Goal: Task Accomplishment & Management: Complete application form

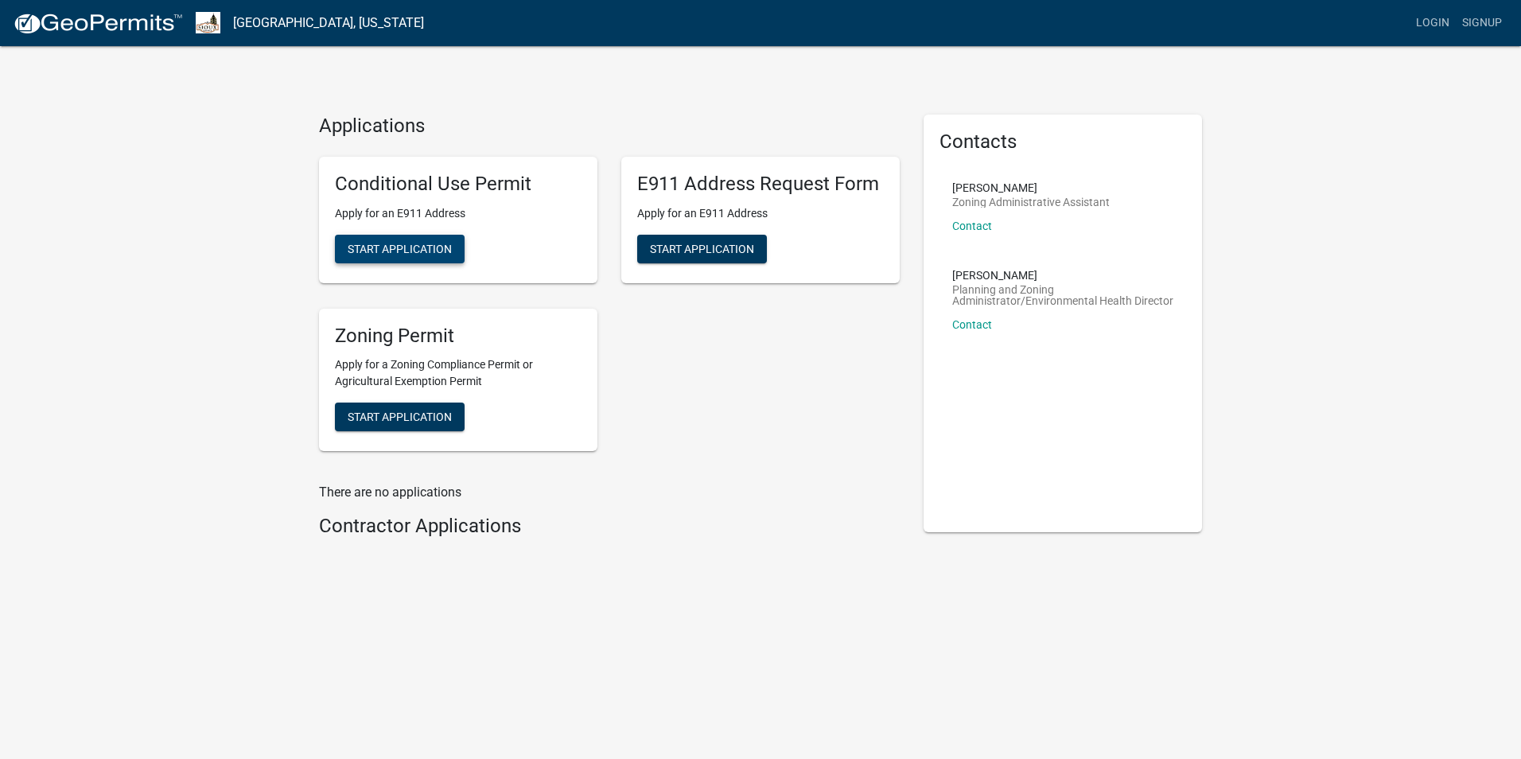
click at [404, 252] on span "Start Application" at bounding box center [400, 248] width 104 height 13
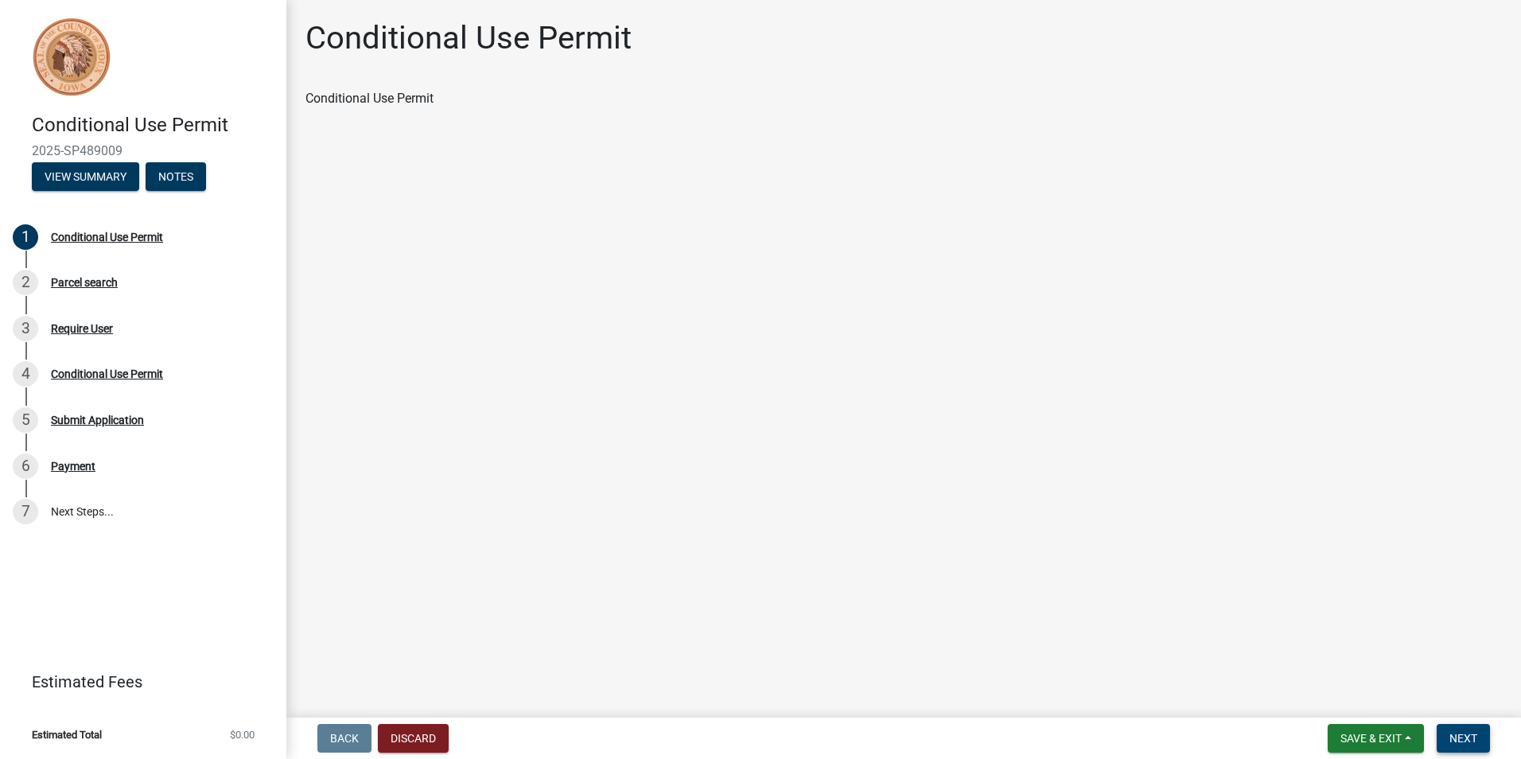
click at [1478, 744] on button "Next" at bounding box center [1462, 738] width 53 height 29
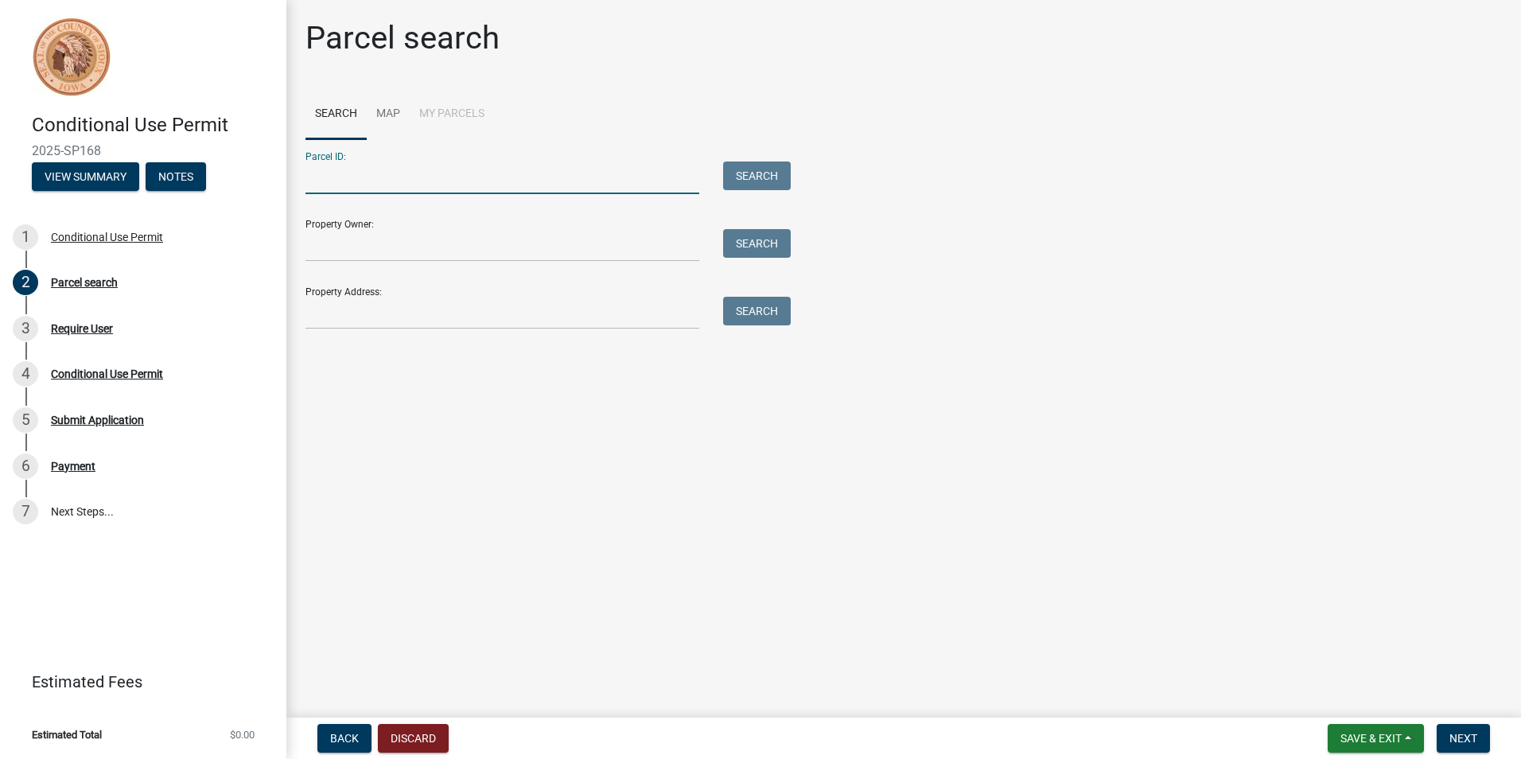
click at [354, 165] on input "Parcel ID:" at bounding box center [502, 177] width 394 height 33
click at [430, 180] on input "Parcel ID:" at bounding box center [502, 177] width 394 height 33
click at [379, 116] on link "Map" at bounding box center [388, 114] width 43 height 51
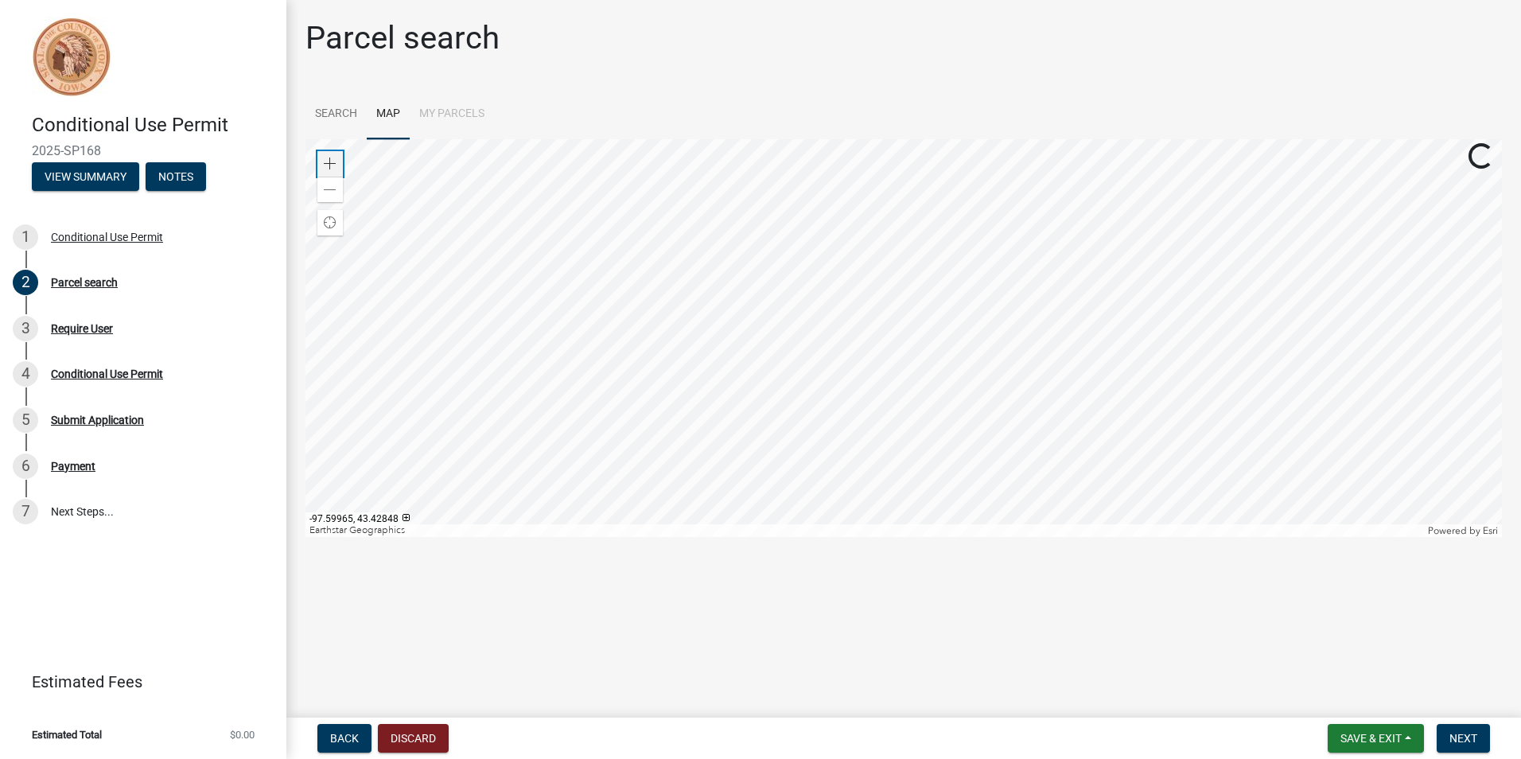
click at [333, 164] on span at bounding box center [330, 163] width 13 height 13
click at [861, 439] on div at bounding box center [903, 338] width 1196 height 398
click at [329, 161] on span at bounding box center [330, 163] width 13 height 13
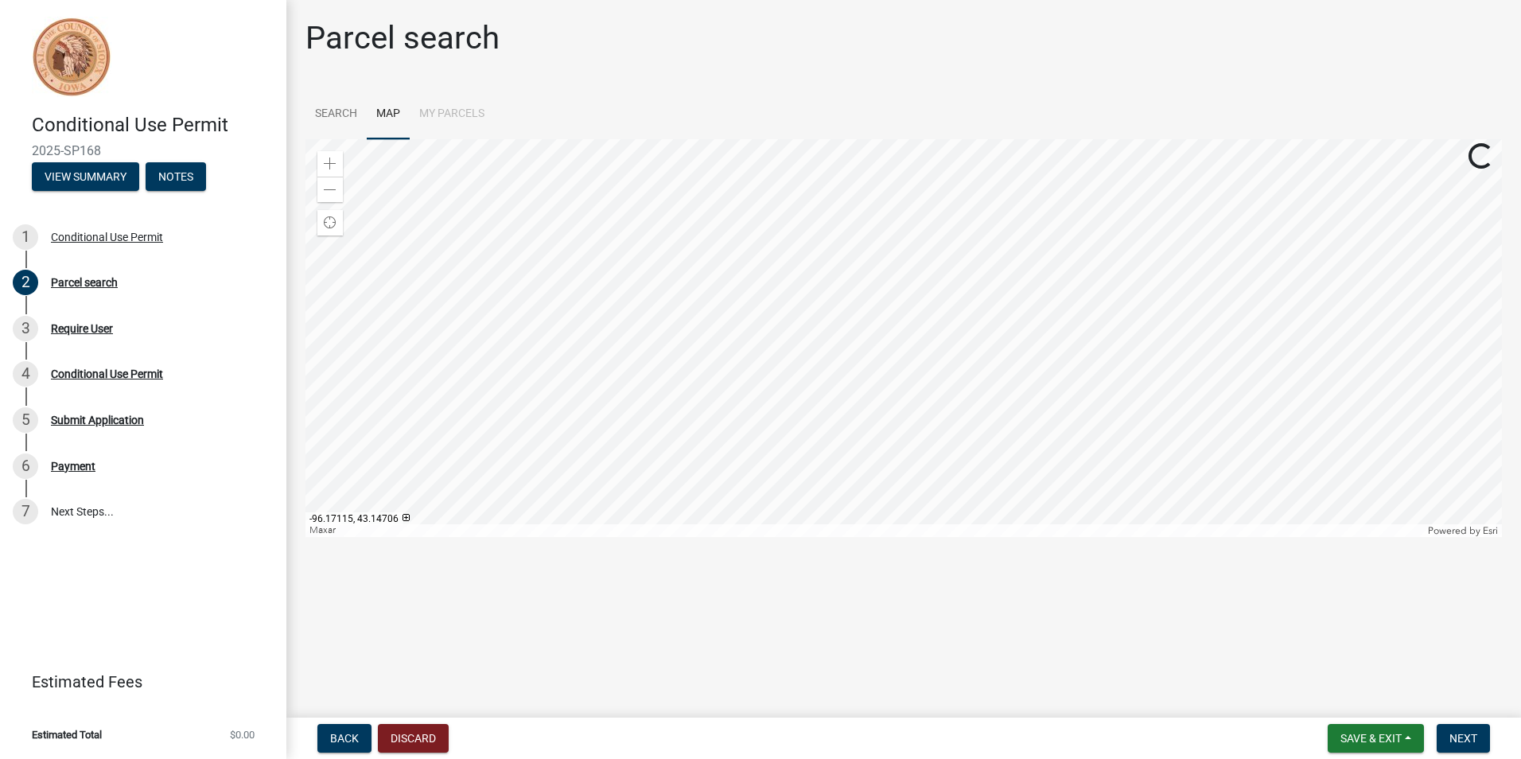
click at [903, 534] on div at bounding box center [903, 338] width 1196 height 398
click at [839, 404] on div at bounding box center [903, 338] width 1196 height 398
click at [328, 162] on span at bounding box center [330, 163] width 13 height 13
click at [813, 359] on div at bounding box center [903, 338] width 1196 height 398
click at [757, 368] on div at bounding box center [903, 338] width 1196 height 398
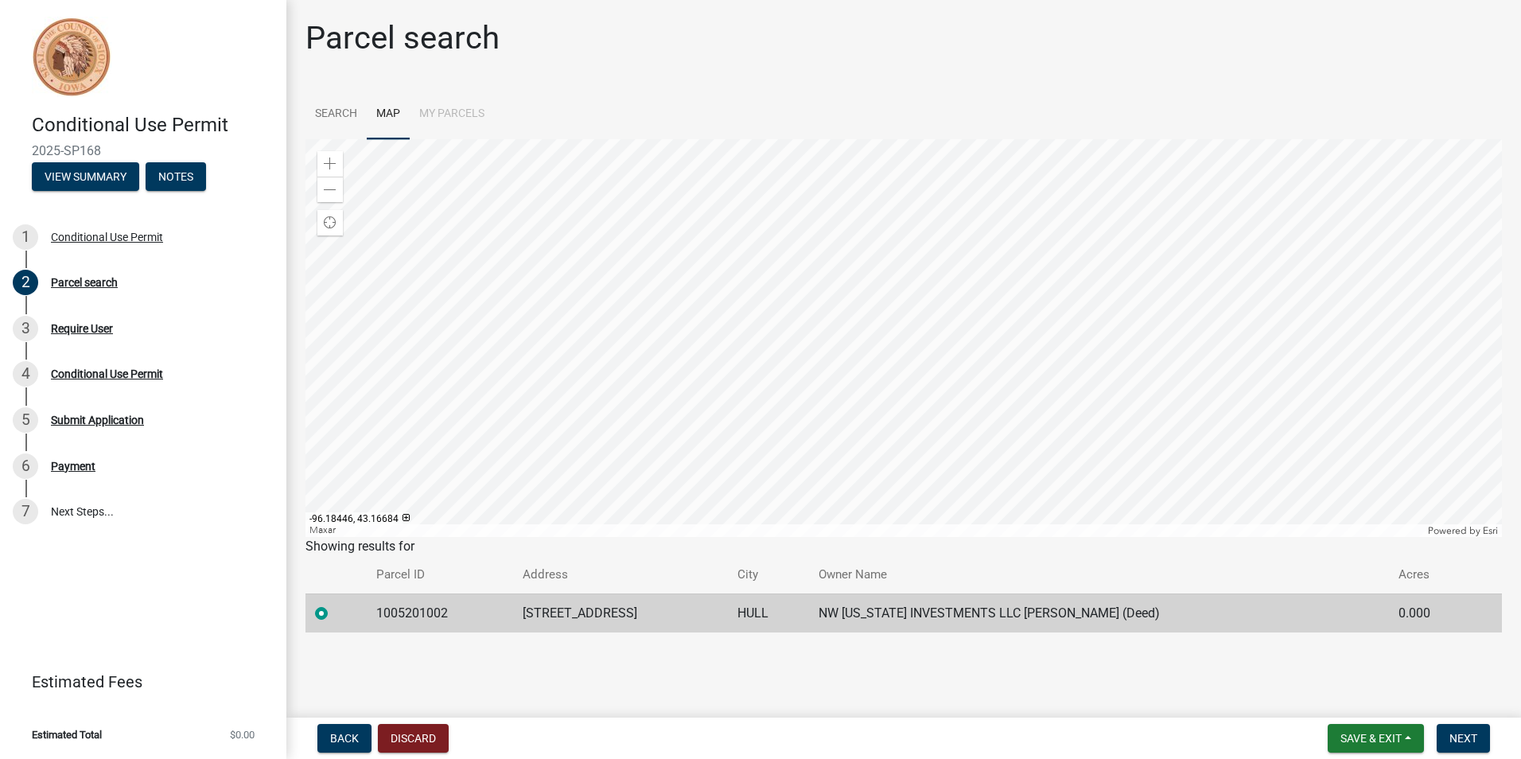
click at [759, 414] on div at bounding box center [903, 338] width 1196 height 398
click at [760, 371] on div at bounding box center [903, 338] width 1196 height 398
click at [748, 447] on div at bounding box center [903, 338] width 1196 height 398
click at [344, 111] on link "Search" at bounding box center [335, 114] width 61 height 51
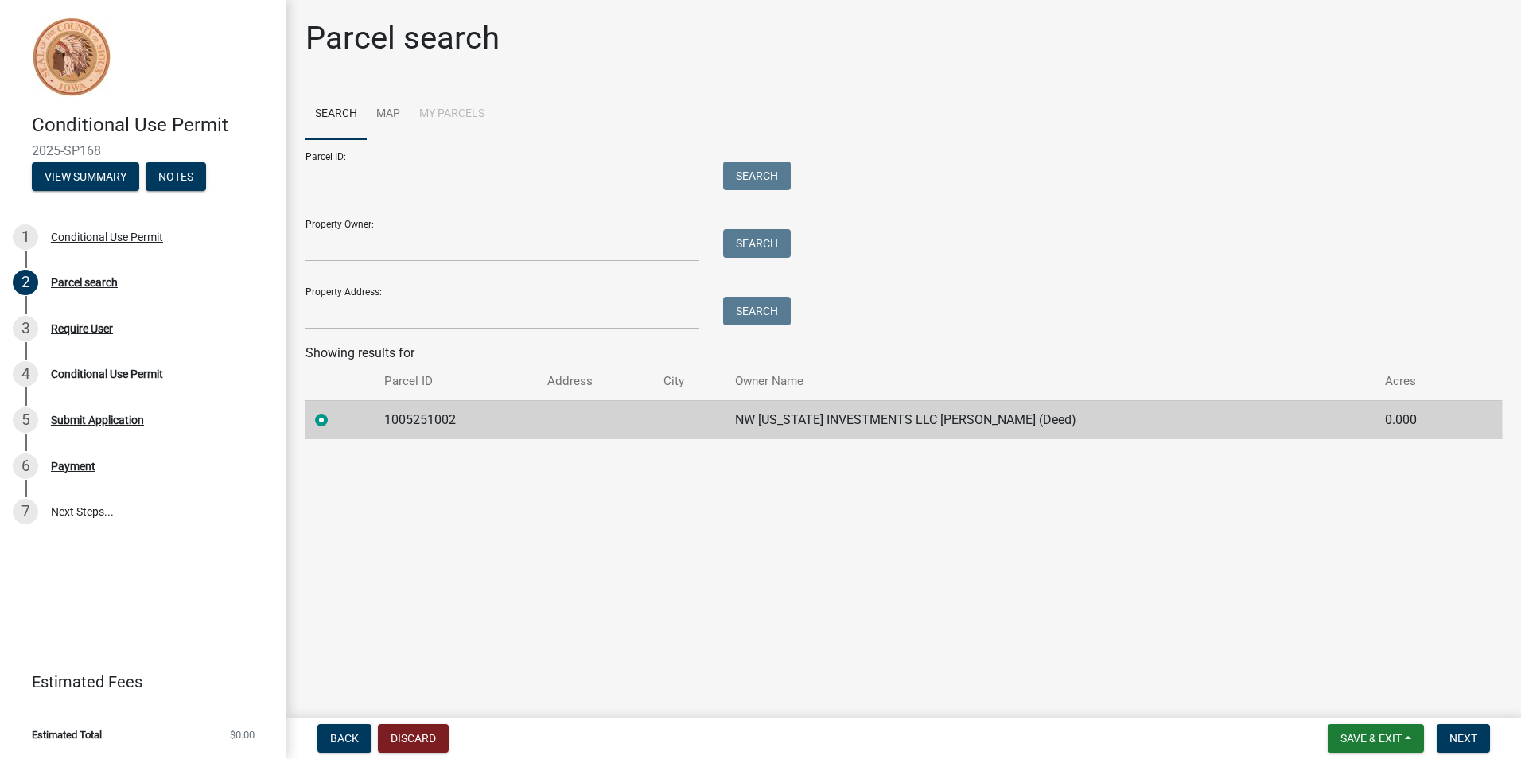
click at [437, 111] on li "My Parcels" at bounding box center [452, 114] width 84 height 51
click at [383, 317] on input "Property Address:" at bounding box center [502, 313] width 394 height 33
click at [374, 182] on input "Parcel ID:" at bounding box center [502, 177] width 394 height 33
click at [406, 183] on input "Parcel ID:" at bounding box center [502, 177] width 394 height 33
type input "1005251002"
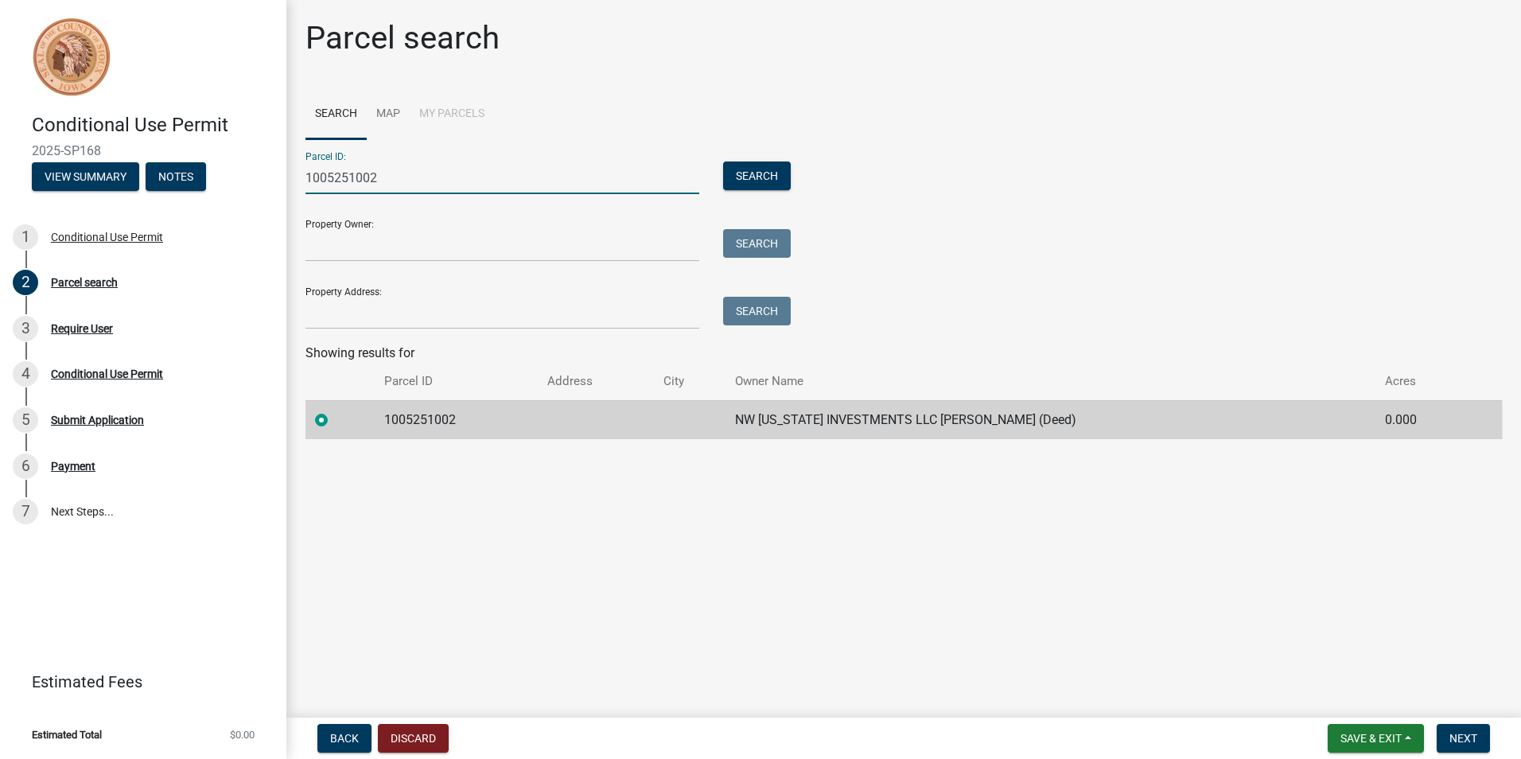
click at [774, 422] on td "NW [US_STATE] INVESTMENTS LLC [PERSON_NAME] (Deed)" at bounding box center [1050, 419] width 650 height 39
click at [771, 176] on button "Search" at bounding box center [757, 175] width 68 height 29
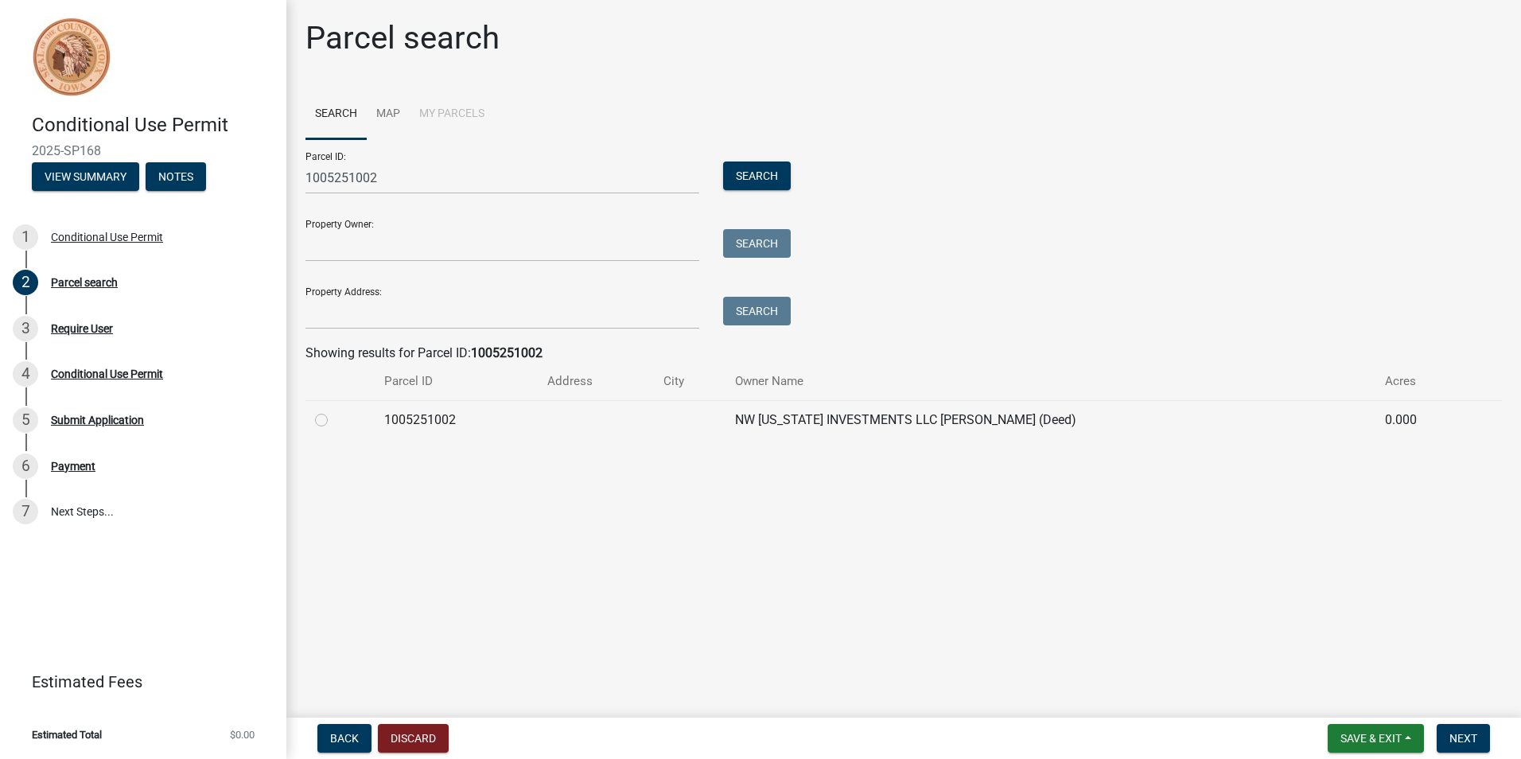
click at [334, 410] on label at bounding box center [334, 410] width 0 height 0
click at [334, 421] on input "radio" at bounding box center [339, 415] width 10 height 10
radio input "true"
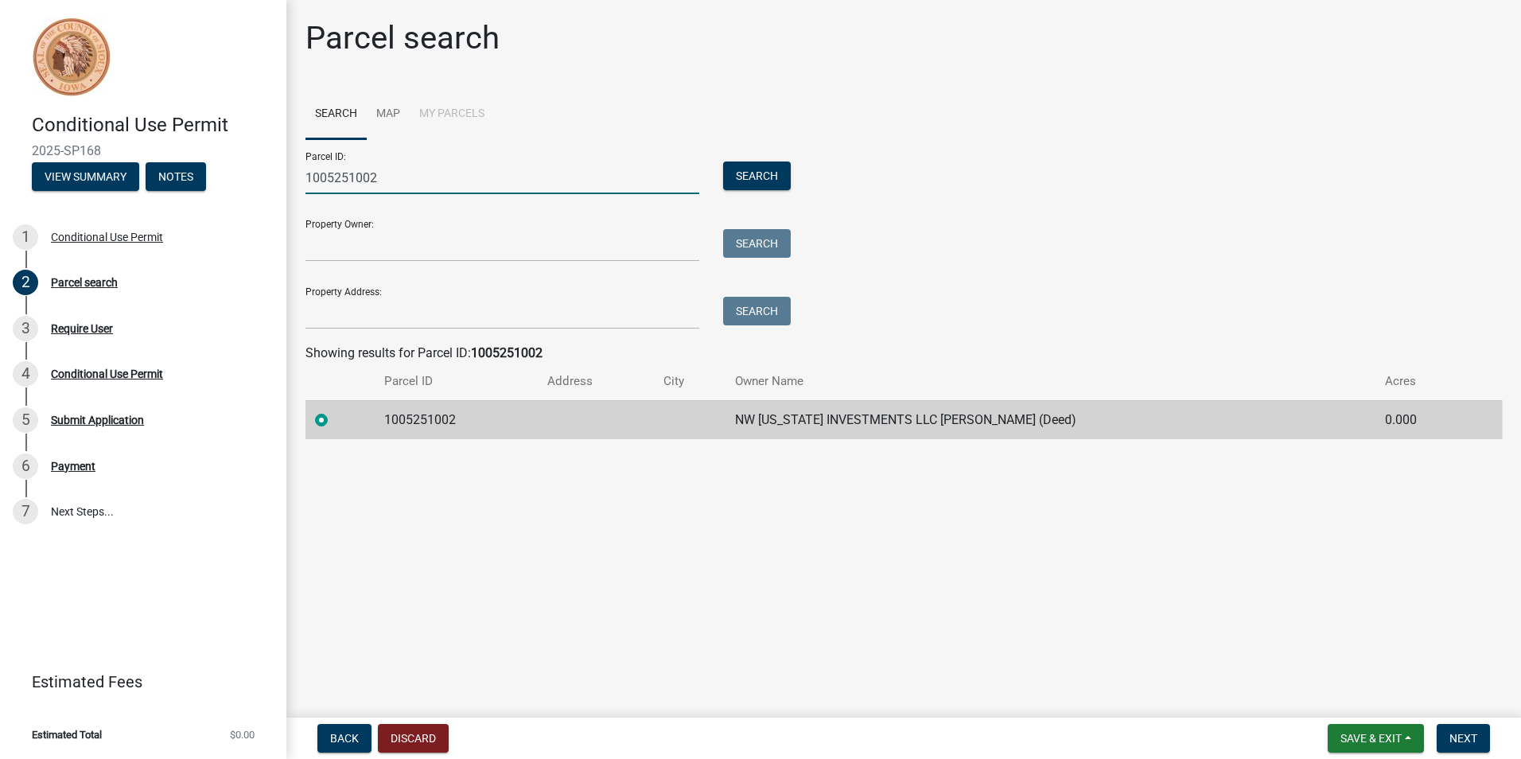
click at [393, 179] on input "1005251002" at bounding box center [502, 177] width 394 height 33
type input "1005201002"
click at [781, 178] on button "Search" at bounding box center [757, 175] width 68 height 29
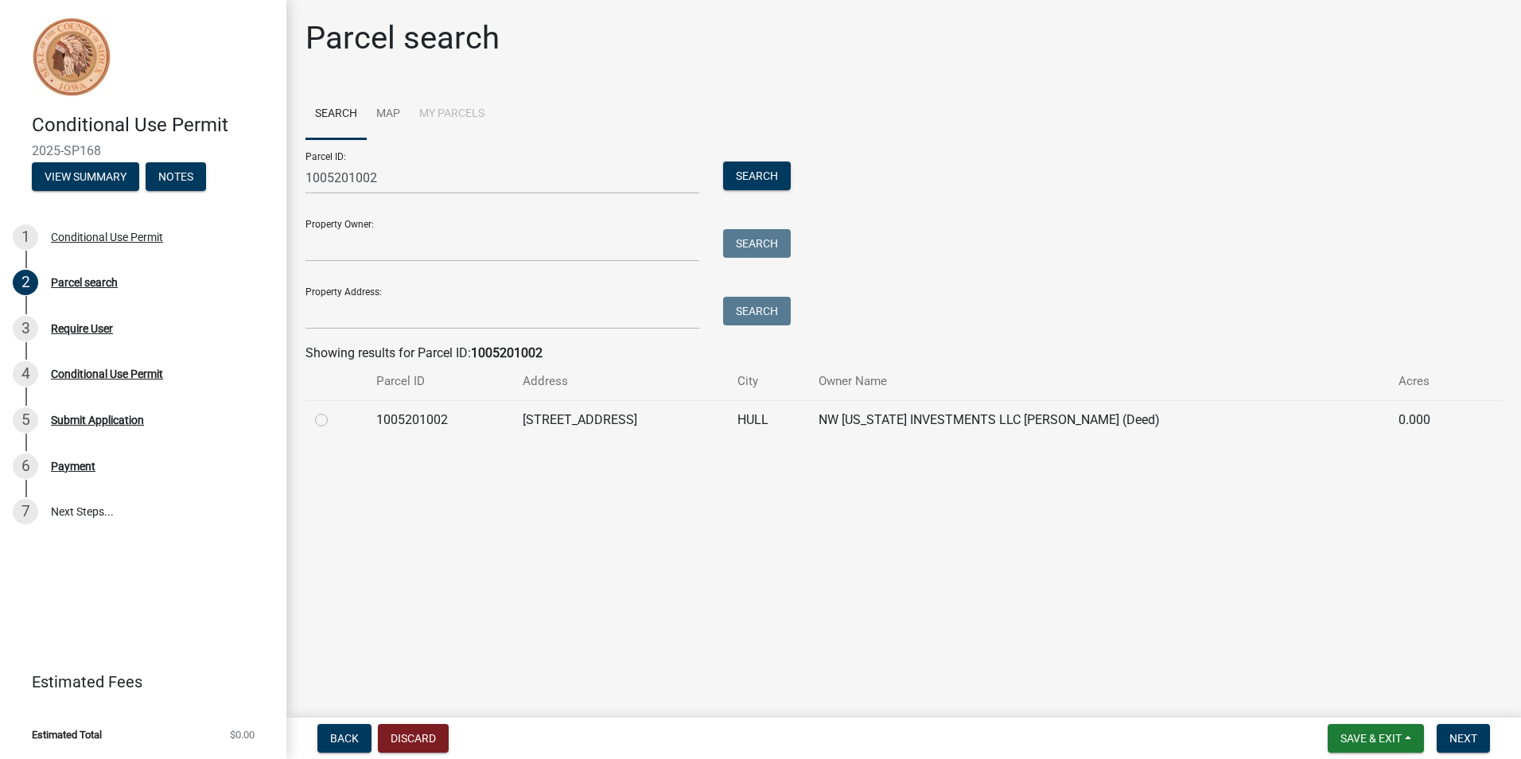
click at [334, 410] on label at bounding box center [334, 410] width 0 height 0
click at [334, 421] on input "radio" at bounding box center [339, 415] width 10 height 10
radio input "true"
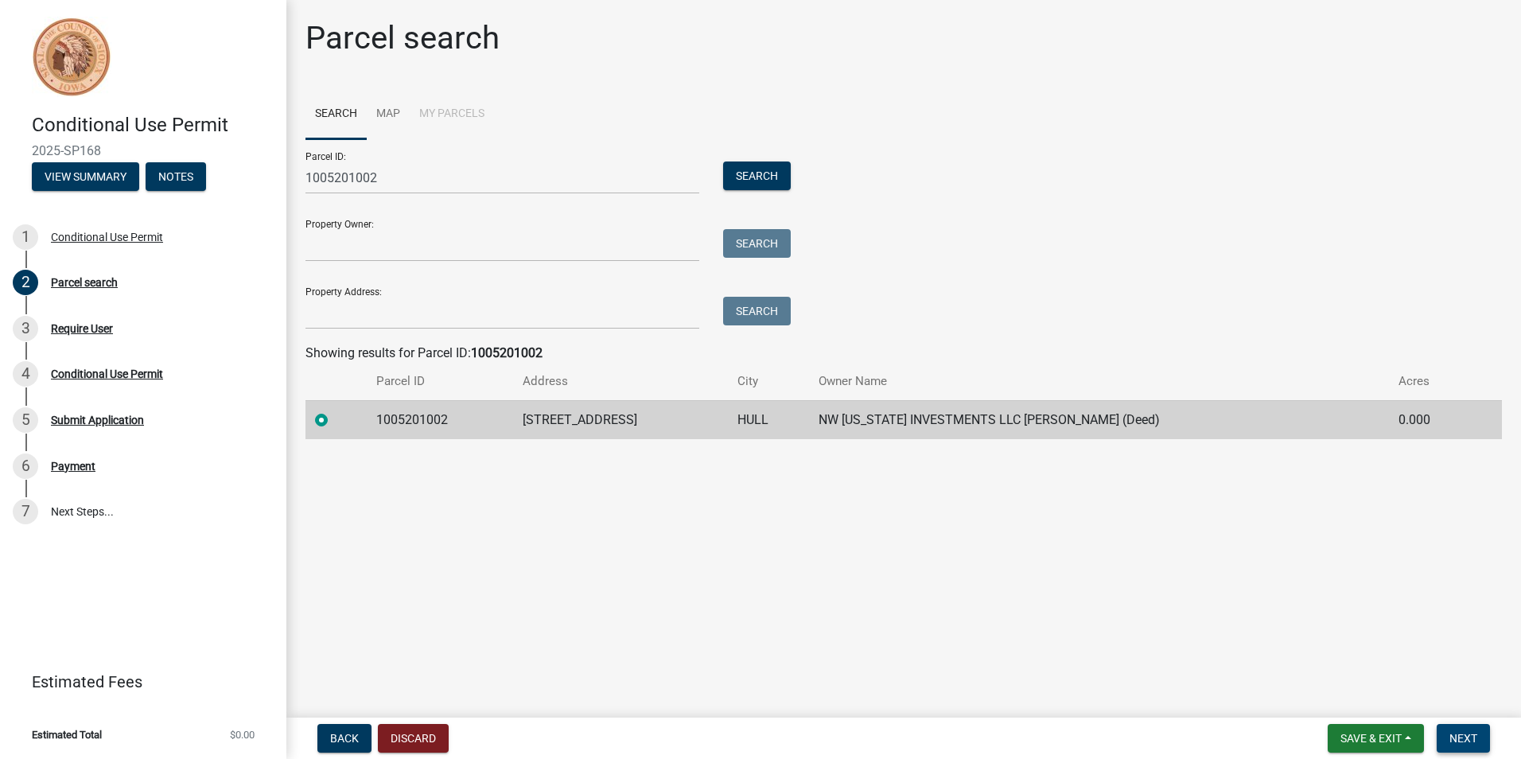
click at [1463, 736] on span "Next" at bounding box center [1463, 738] width 28 height 13
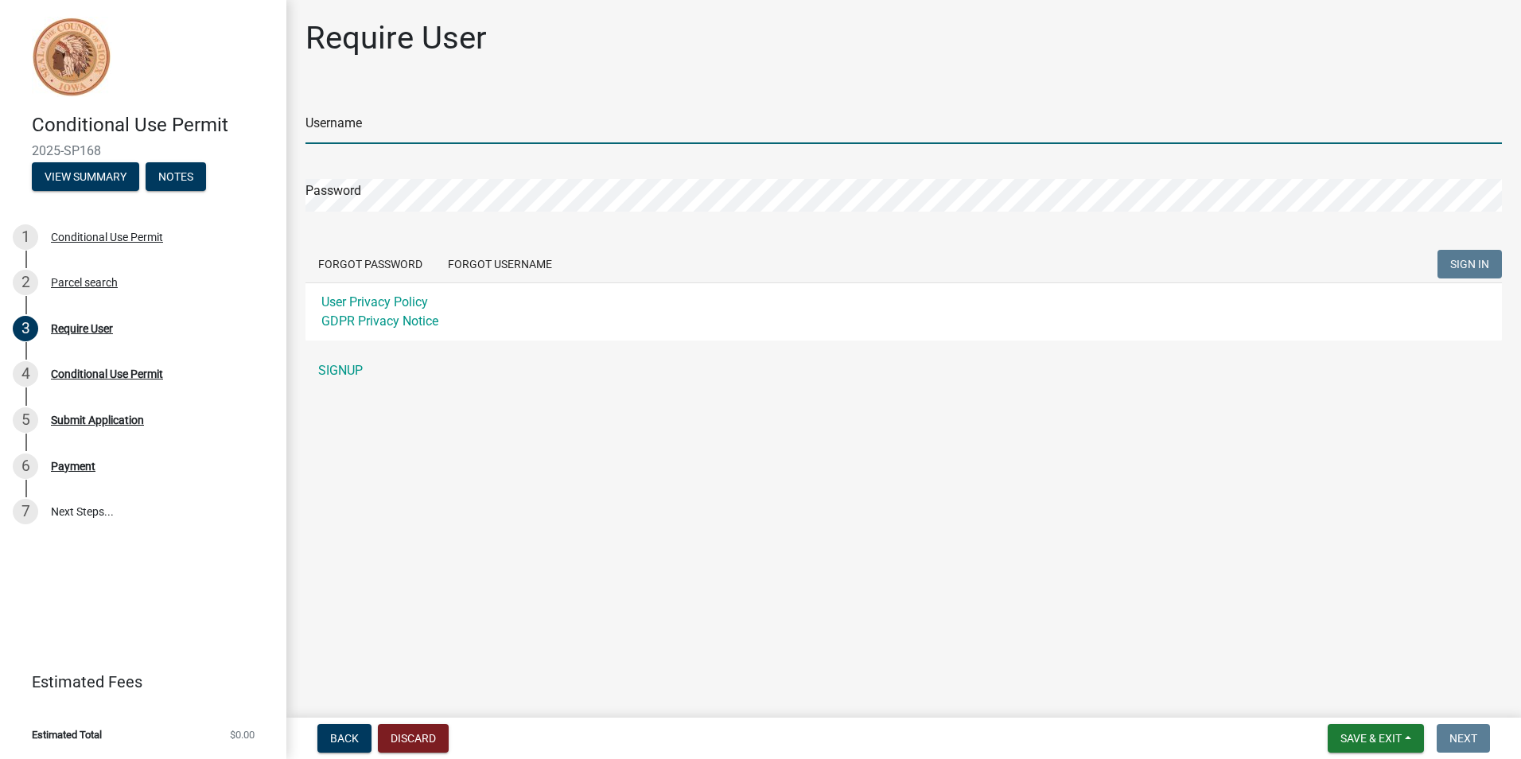
click at [358, 127] on input "Username" at bounding box center [903, 127] width 1196 height 33
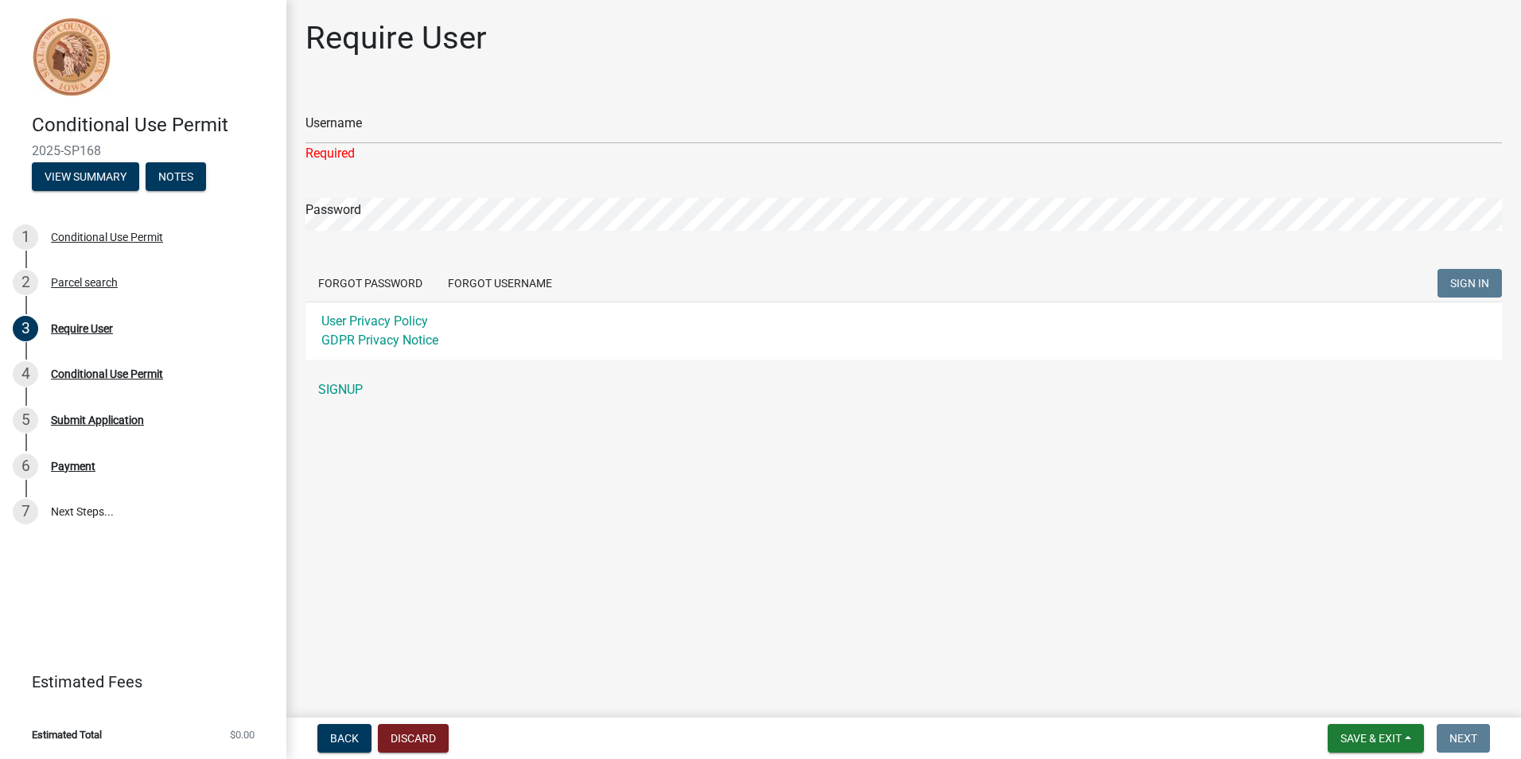
click at [333, 372] on div "Username Required Password Forgot Password Forgot Username SIGN IN User Privacy…" at bounding box center [903, 247] width 1196 height 317
click at [339, 386] on link "SIGNUP" at bounding box center [903, 390] width 1196 height 32
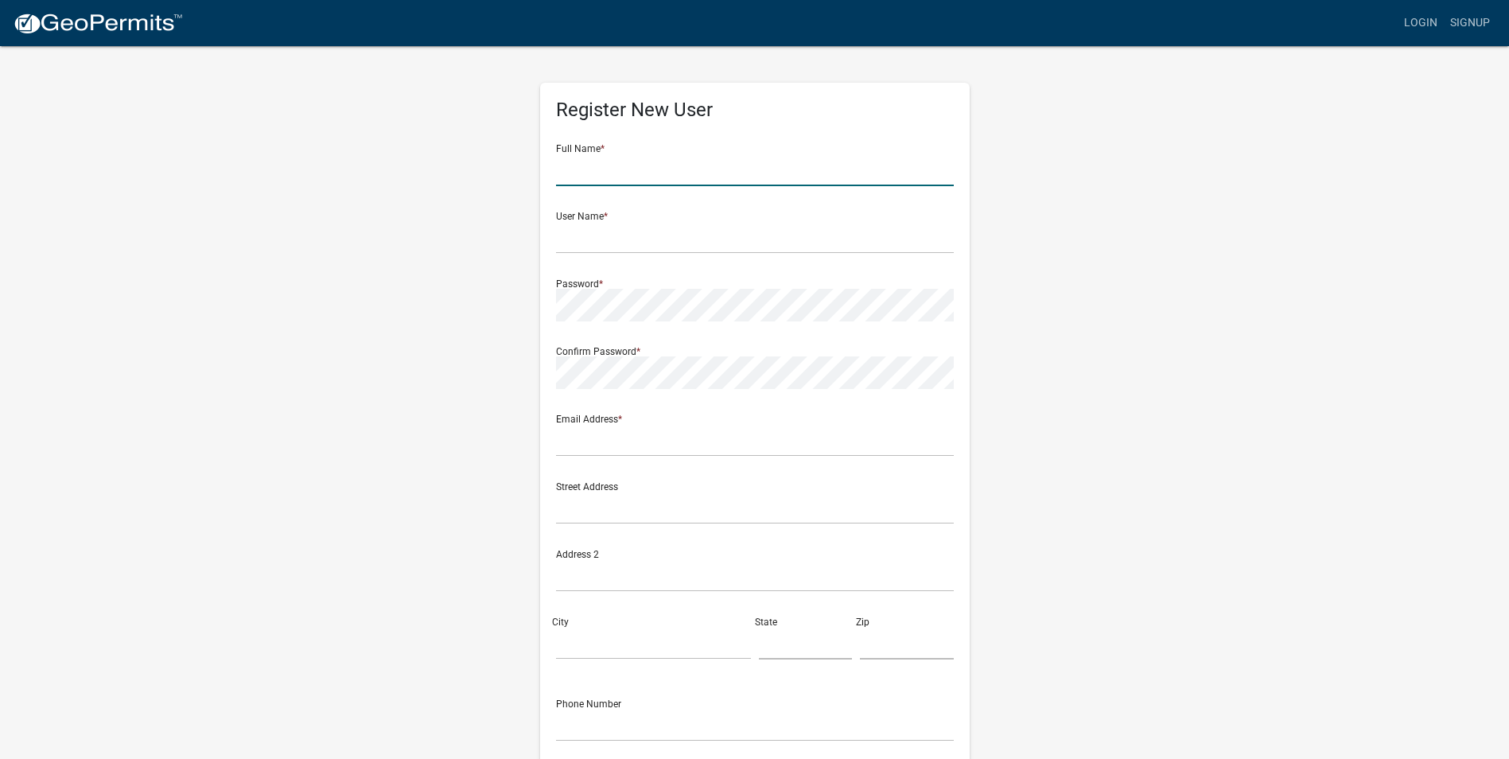
click at [680, 169] on input "text" at bounding box center [755, 169] width 398 height 33
type input "[PERSON_NAME]"
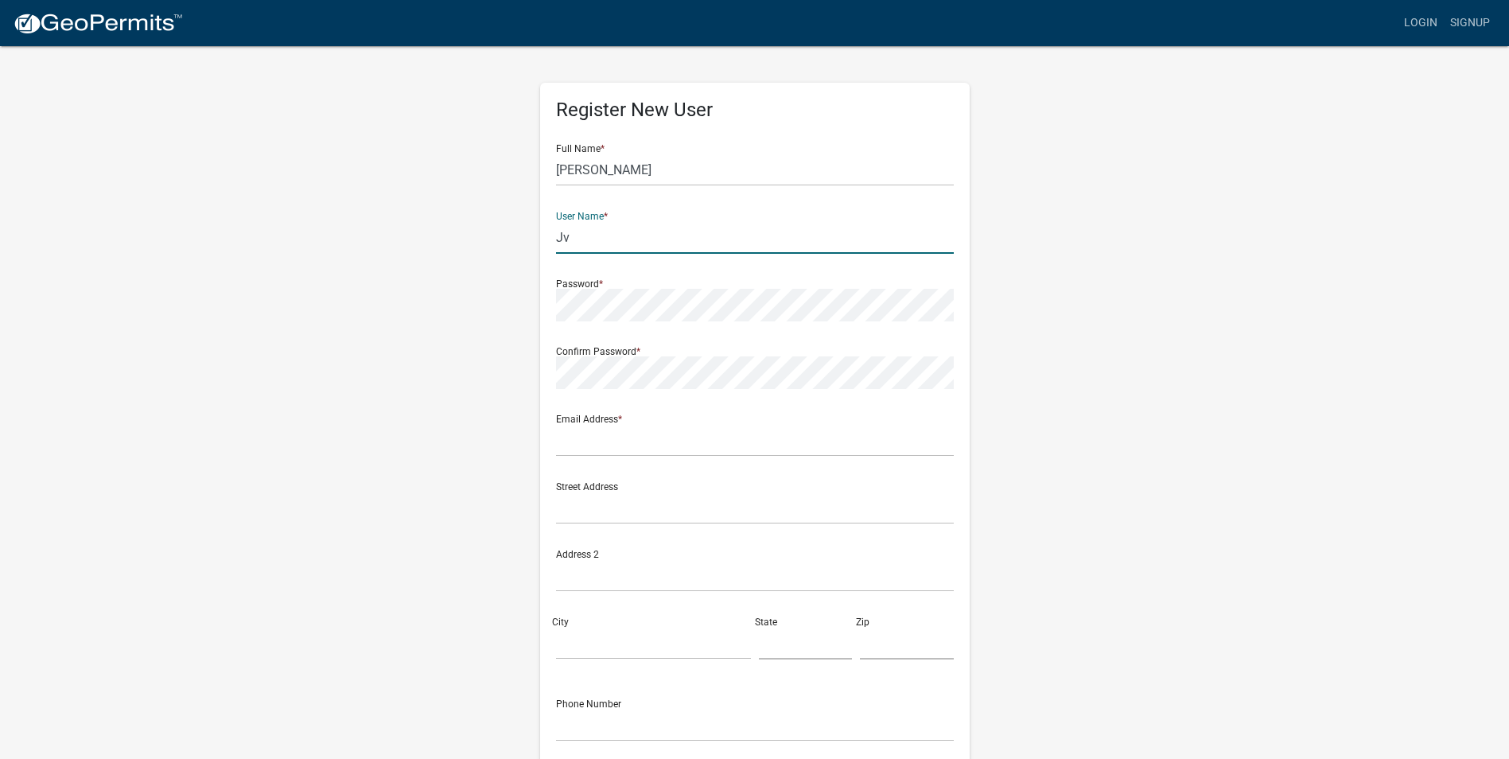
type input "J"
type input "jvankals"
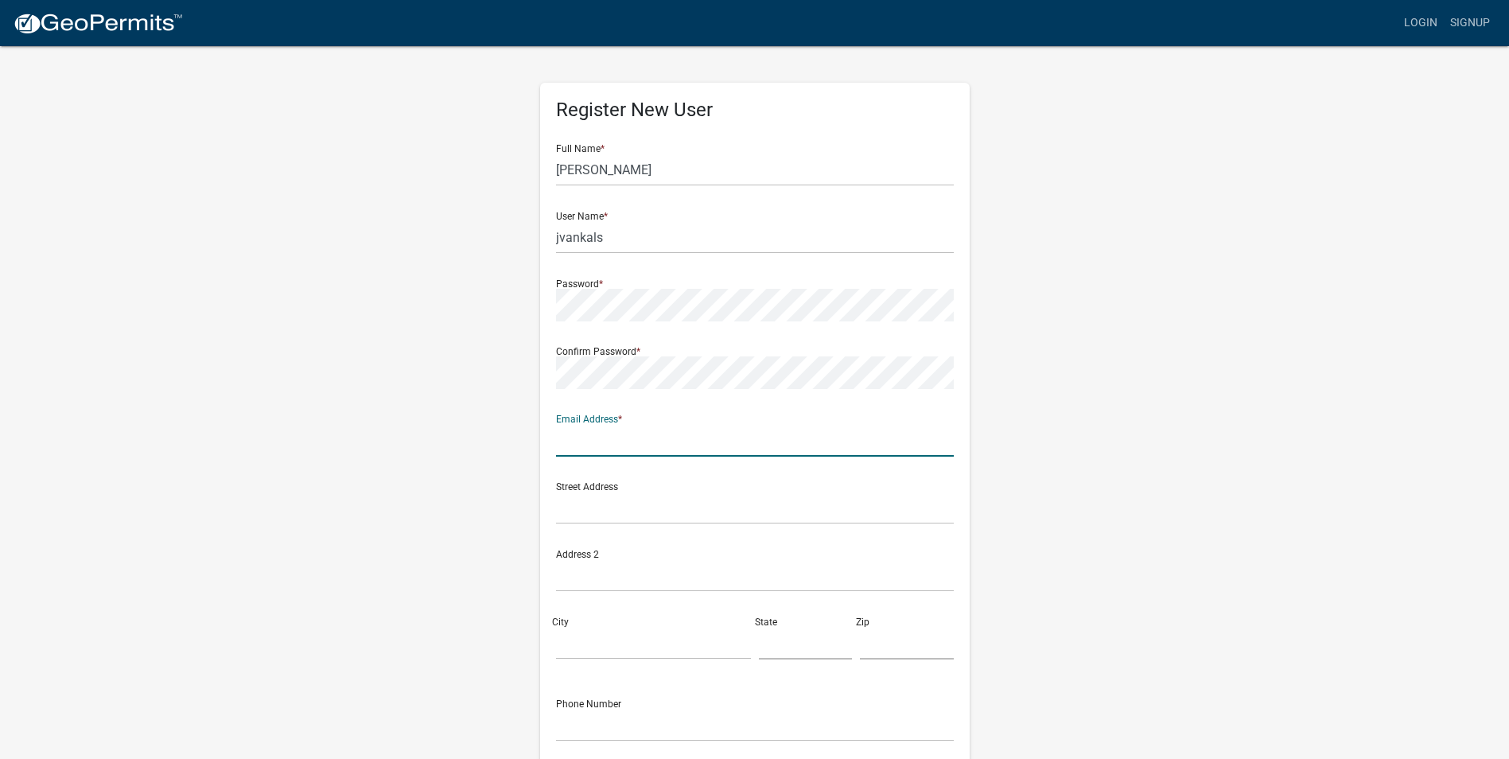
click at [630, 442] on input "text" at bounding box center [755, 440] width 398 height 33
type input "[PERSON_NAME][EMAIL_ADDRESS][DOMAIN_NAME]"
click at [600, 507] on input "text" at bounding box center [755, 507] width 398 height 33
type input "[STREET_ADDRESS][US_STATE]"
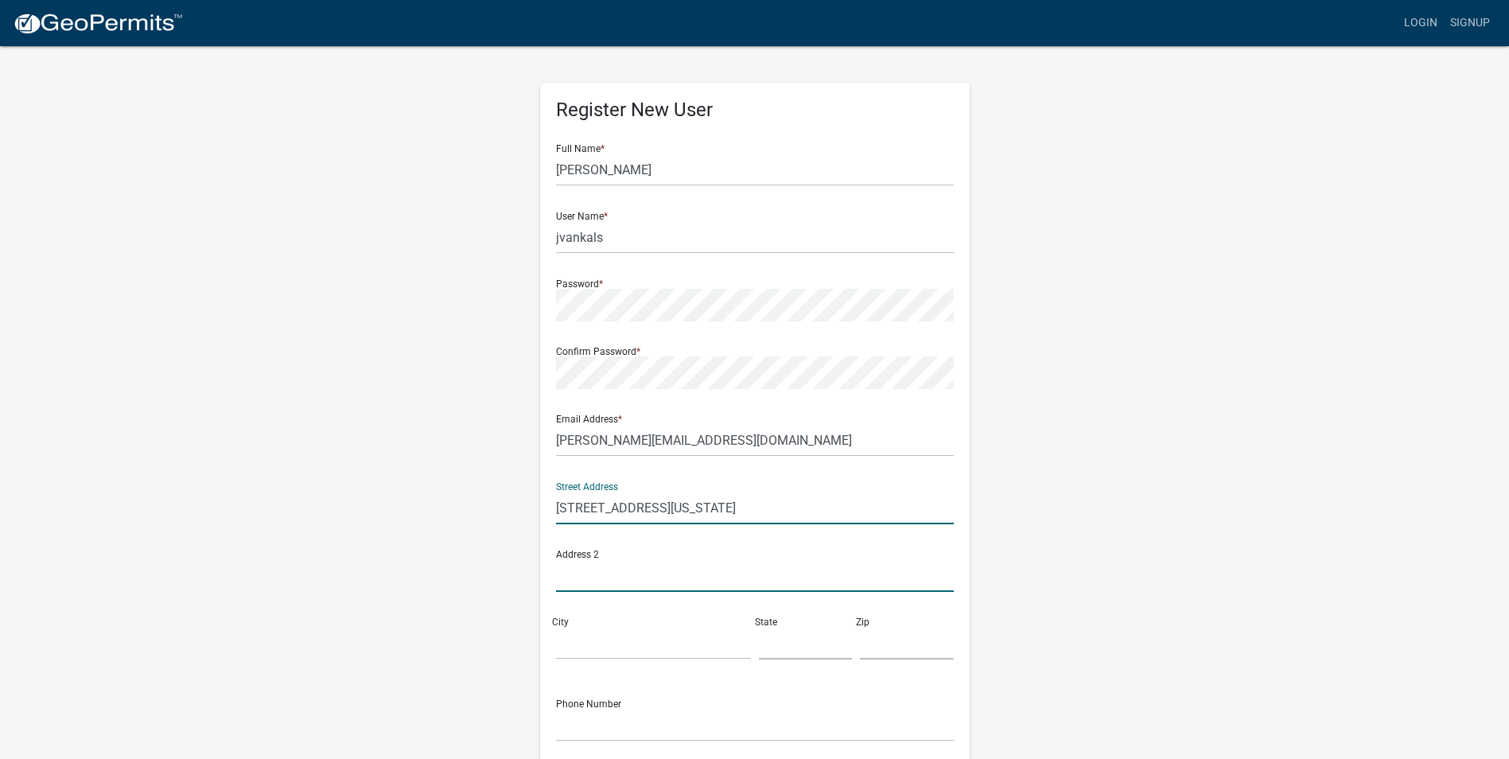
click at [611, 586] on input "text" at bounding box center [755, 575] width 398 height 33
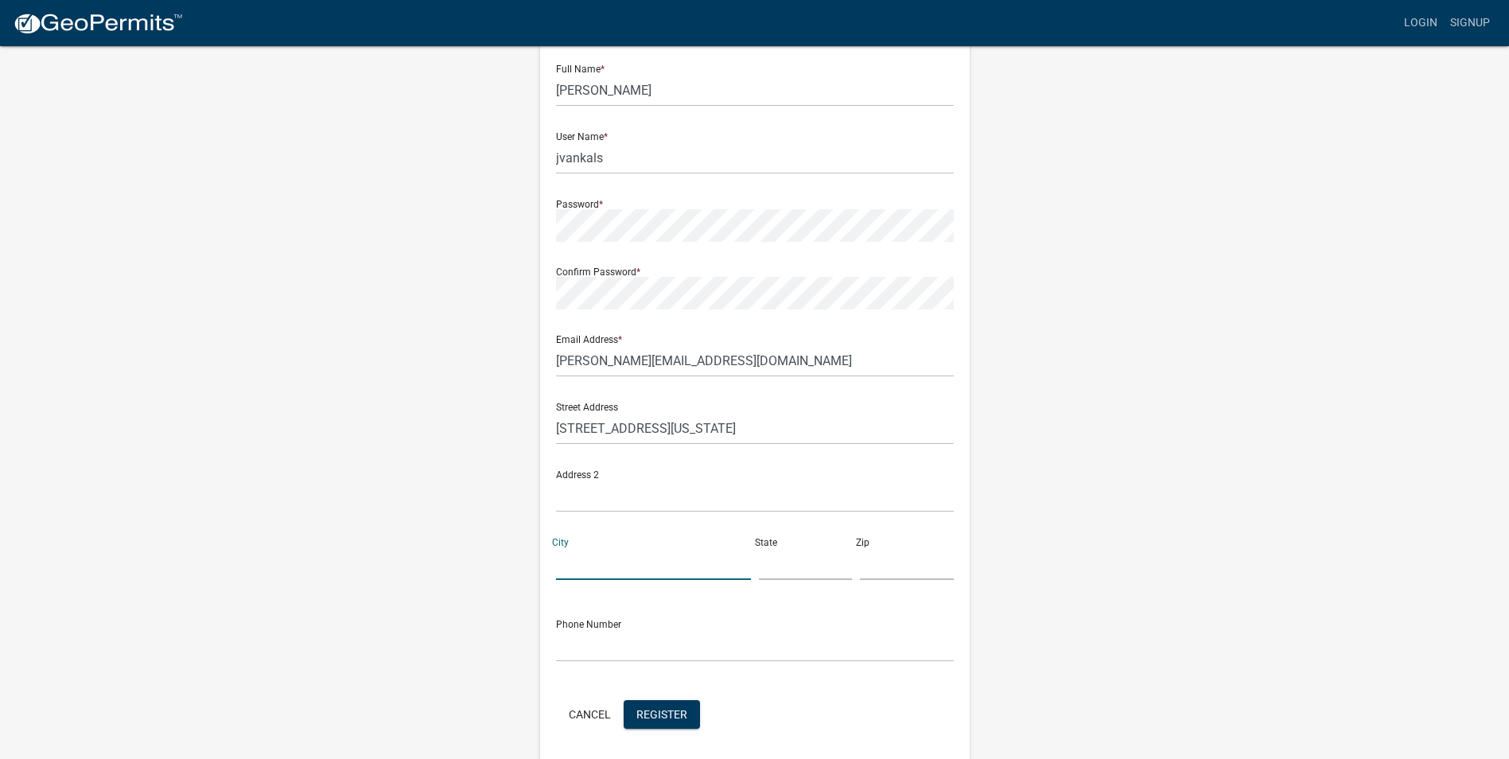
click at [611, 555] on input "City" at bounding box center [653, 563] width 195 height 33
type input "I"
type input "[GEOGRAPHIC_DATA]"
type input "[US_STATE]"
type input "51041"
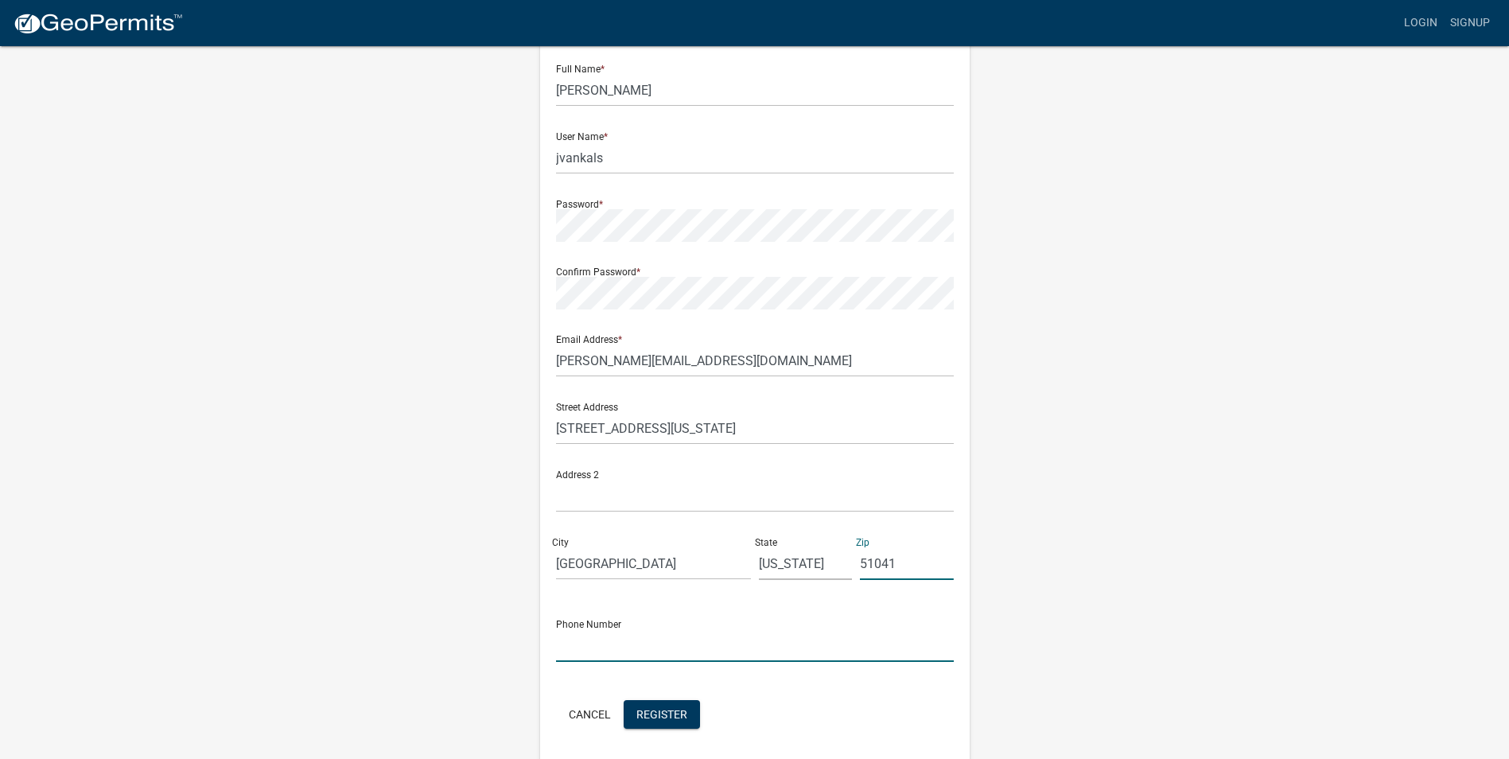
click at [608, 629] on input "text" at bounding box center [755, 645] width 398 height 33
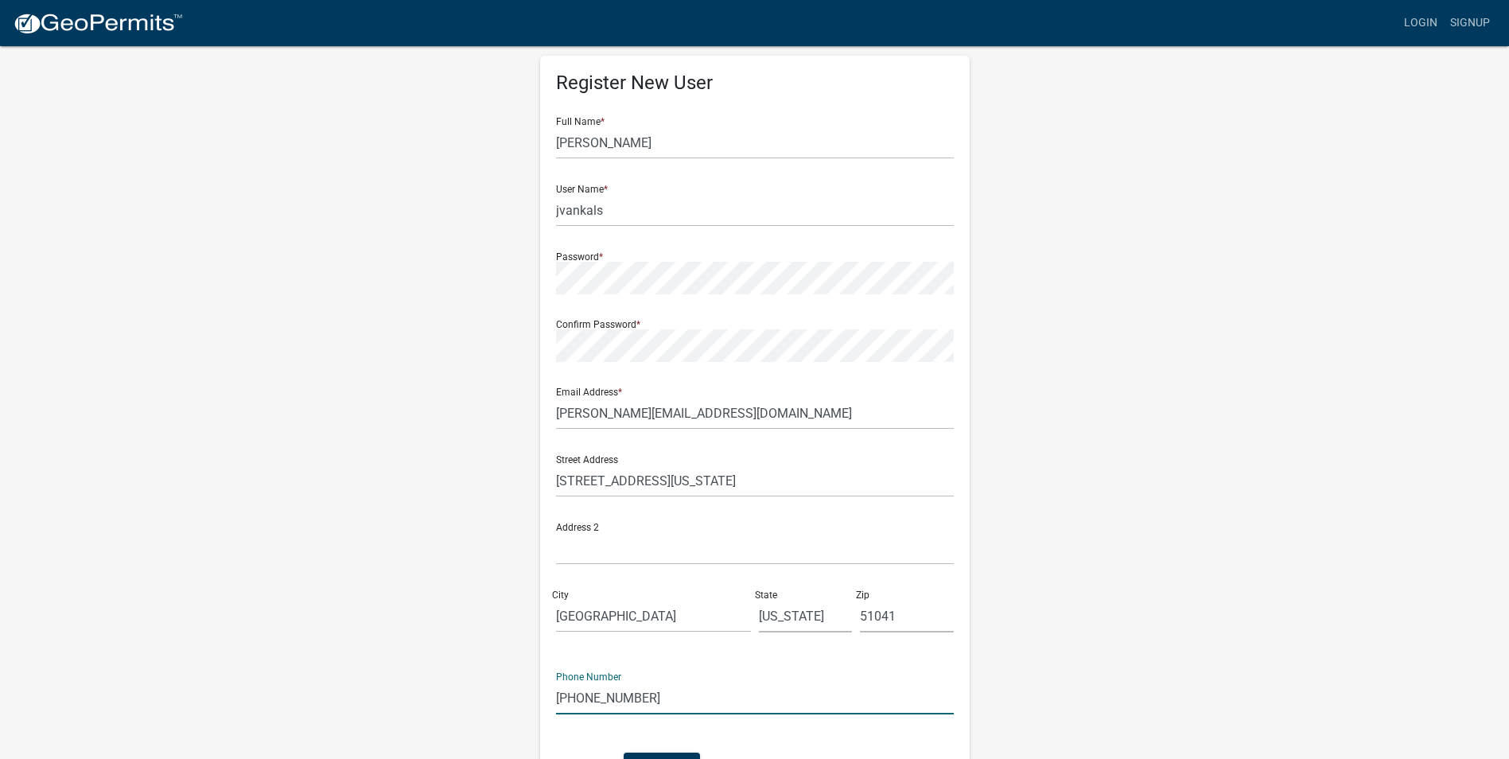
scroll to position [0, 0]
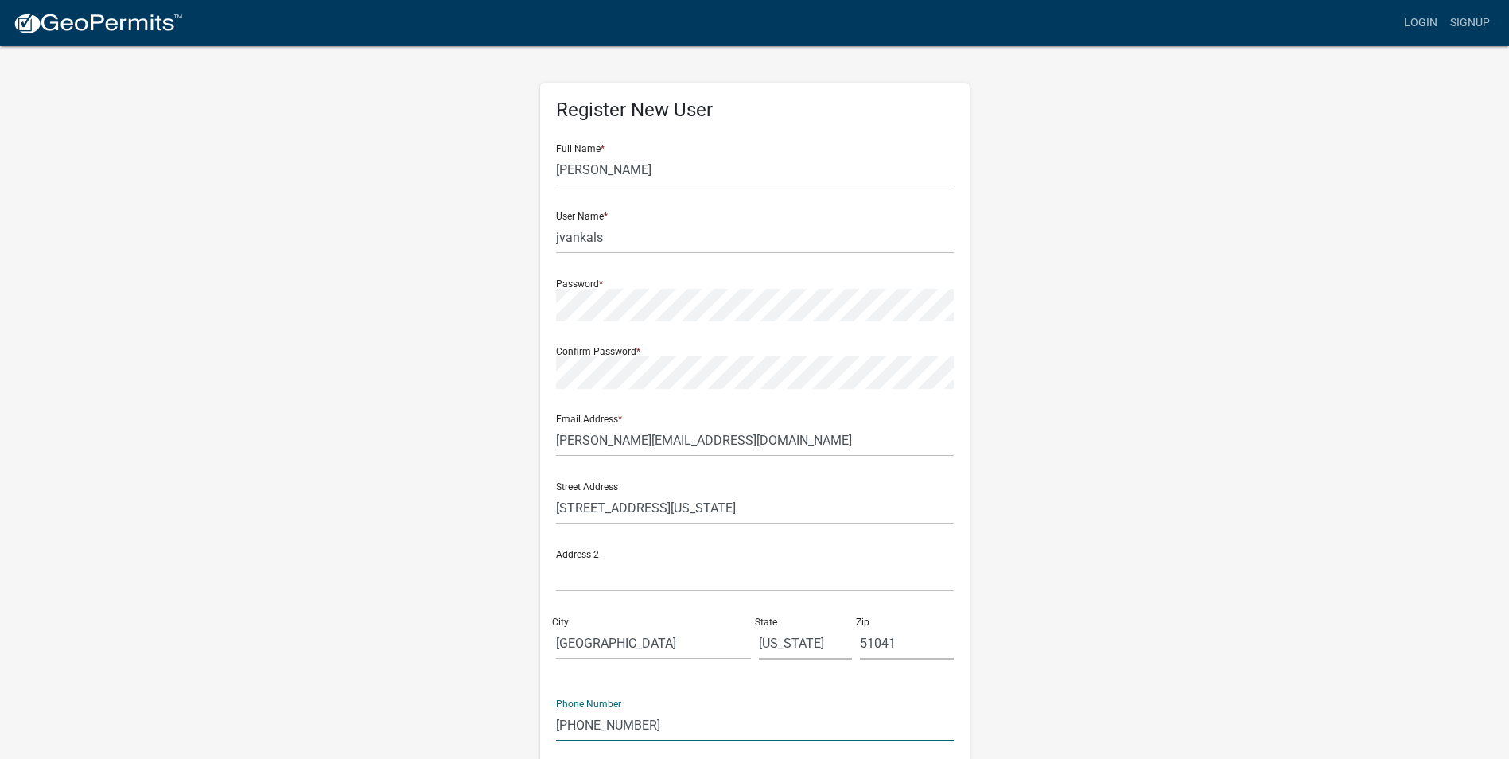
type input "[PHONE_NUMBER]"
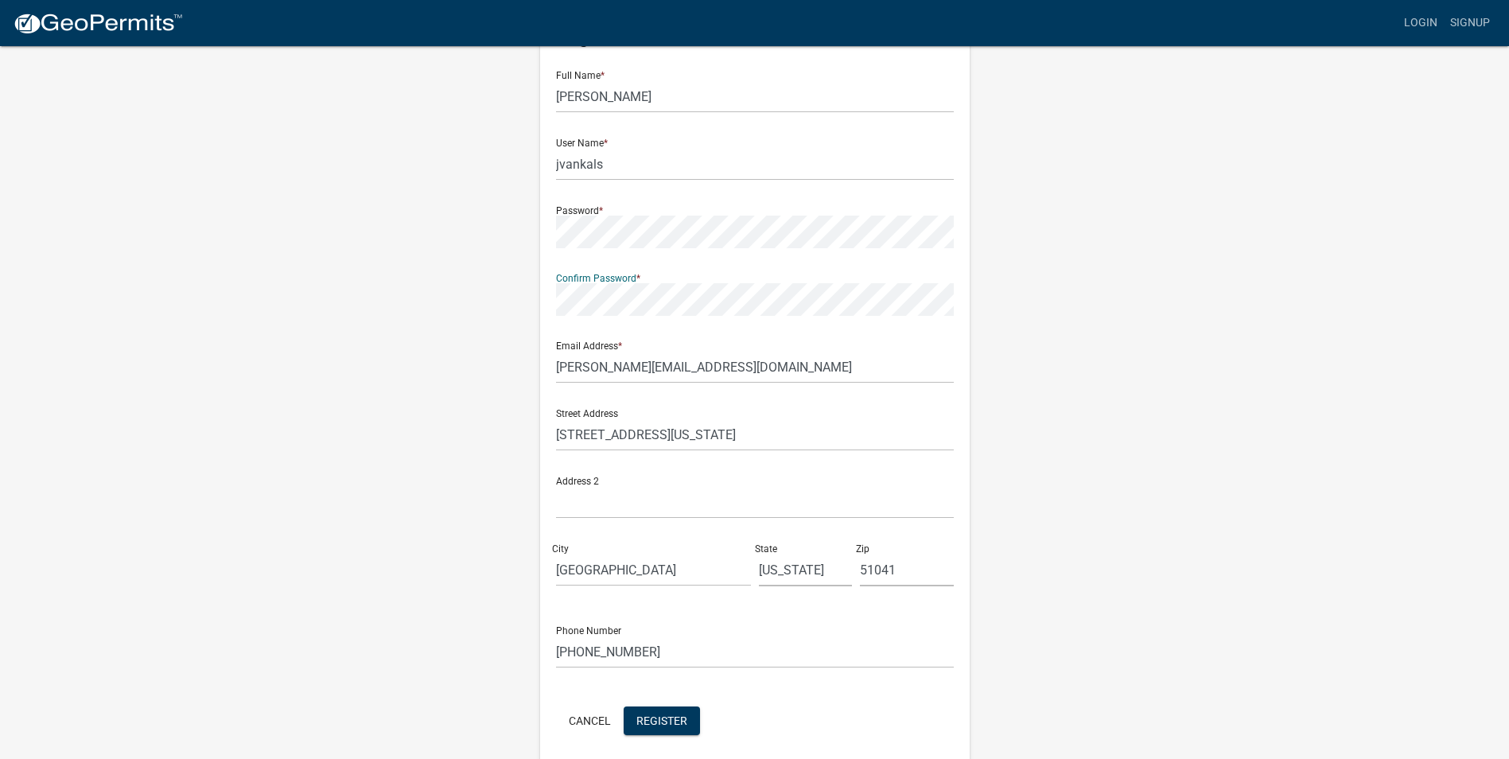
scroll to position [137, 0]
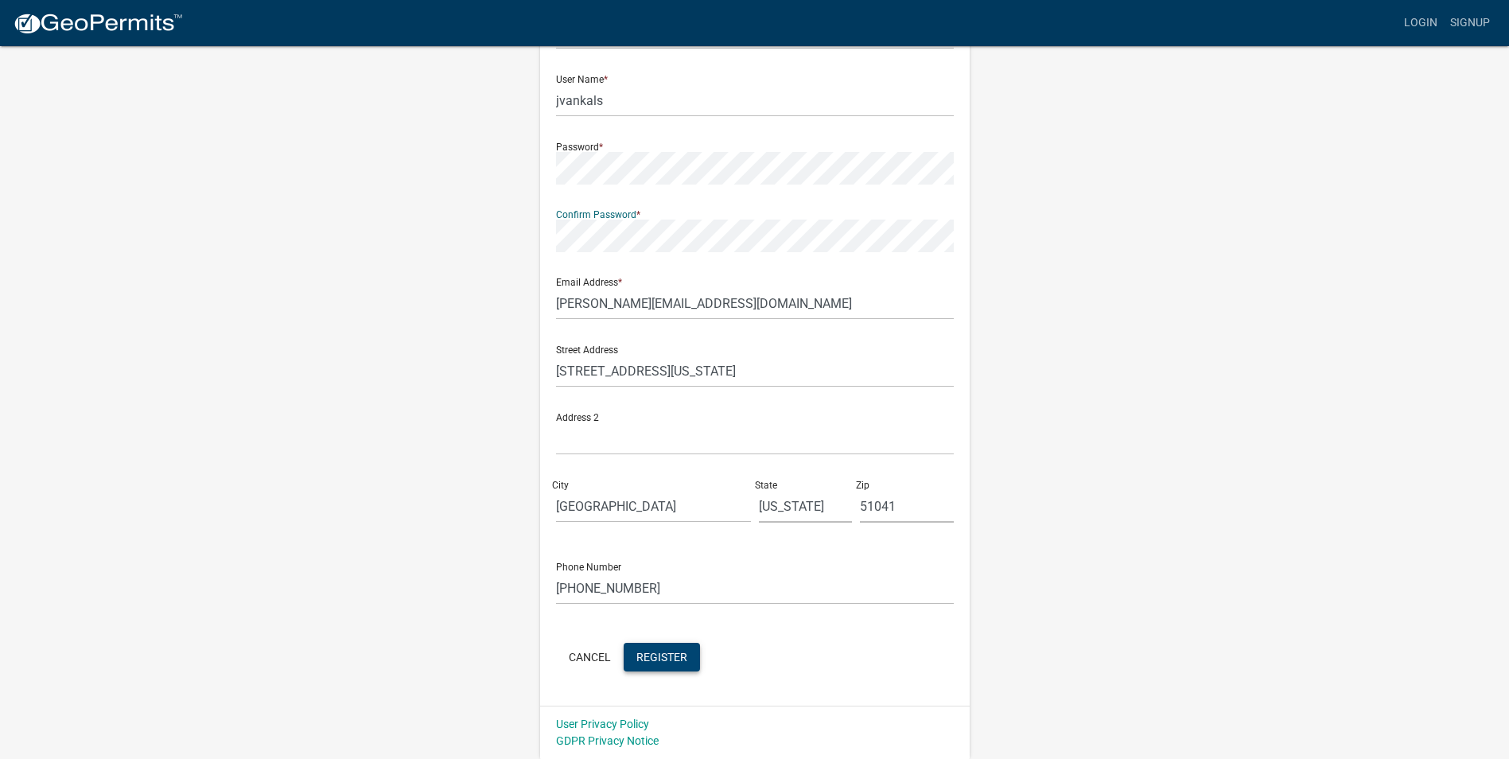
click at [655, 665] on button "Register" at bounding box center [662, 657] width 76 height 29
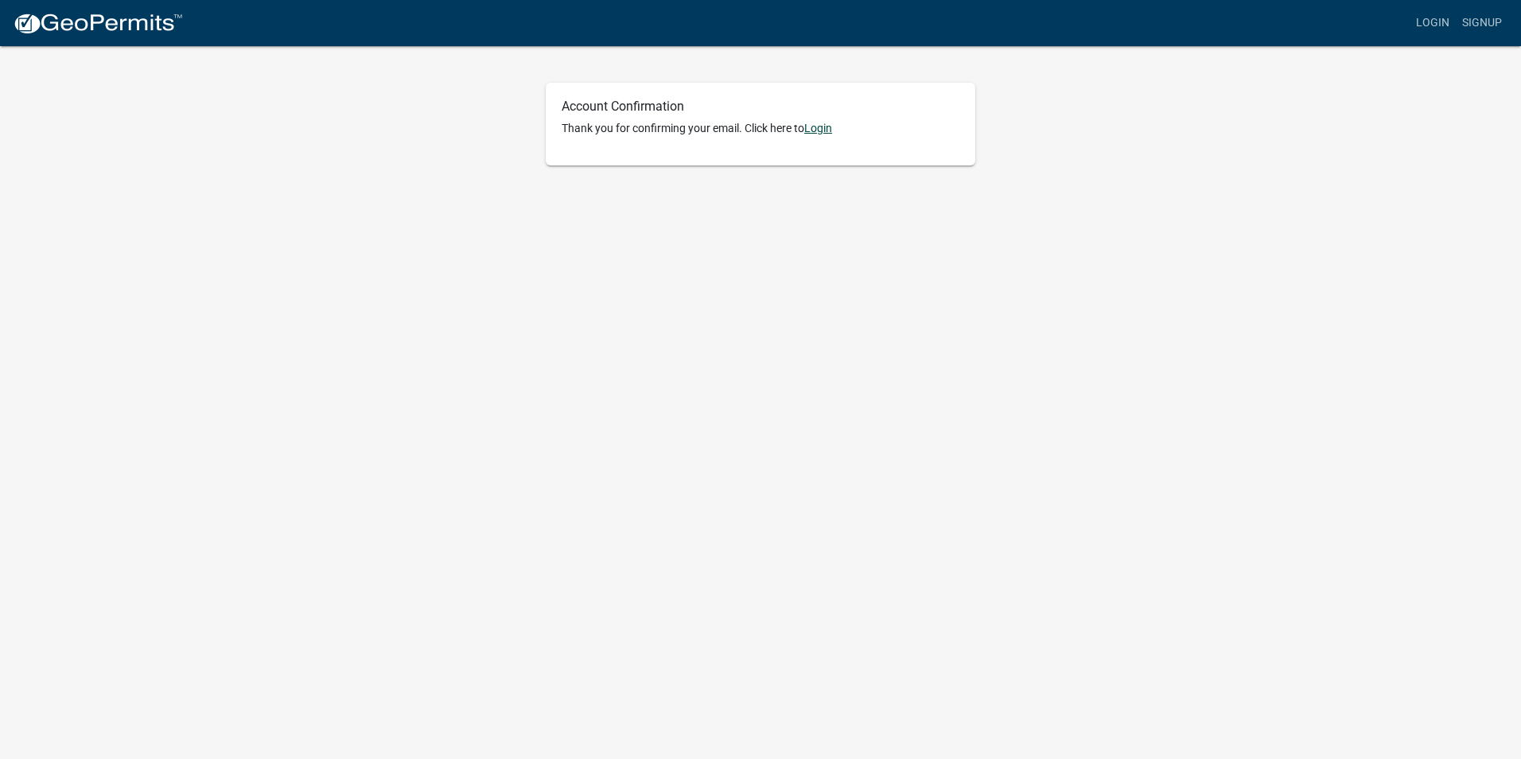
click at [822, 130] on link "Login" at bounding box center [818, 128] width 28 height 13
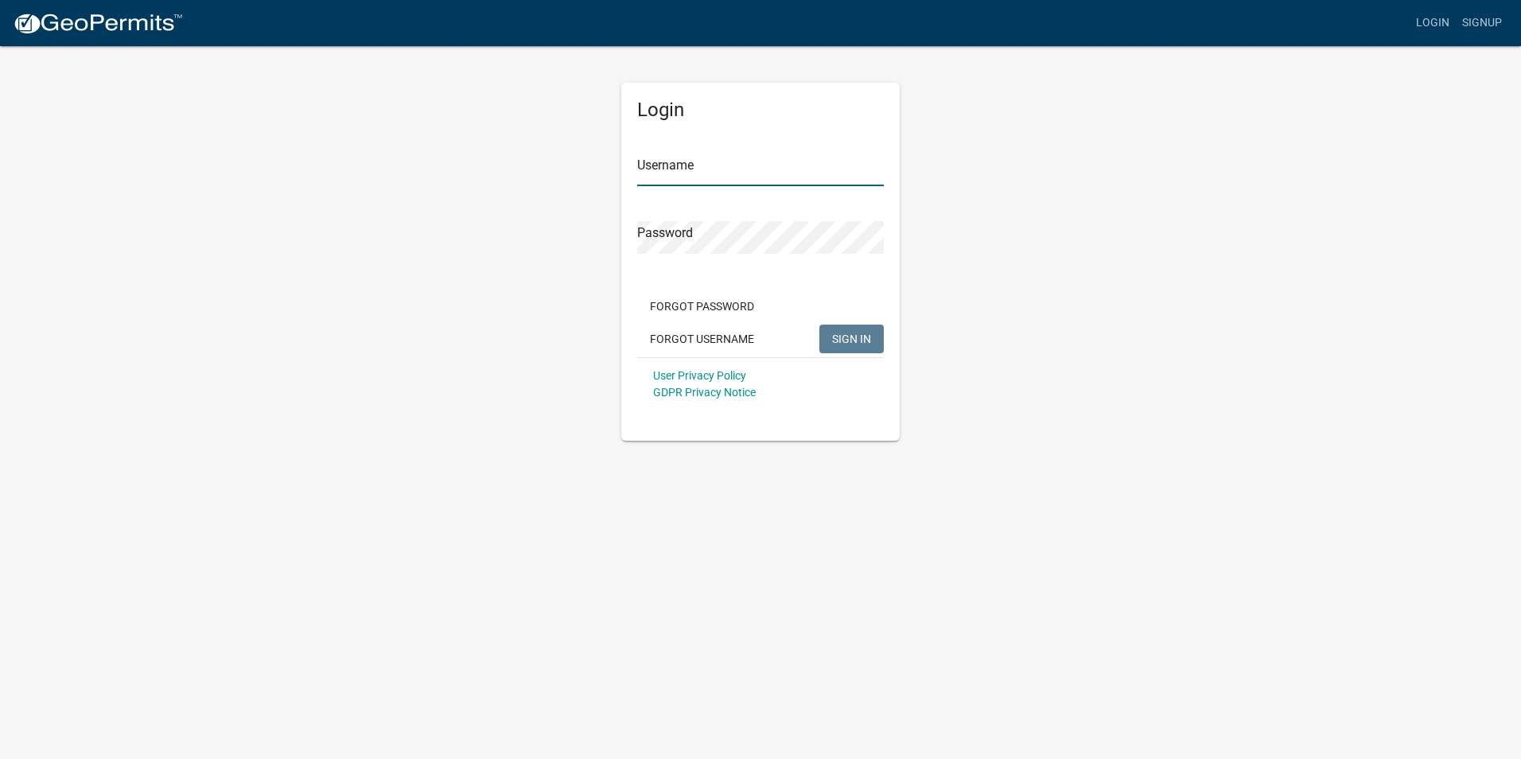
type input "jvankals"
click at [846, 337] on span "SIGN IN" at bounding box center [851, 338] width 39 height 13
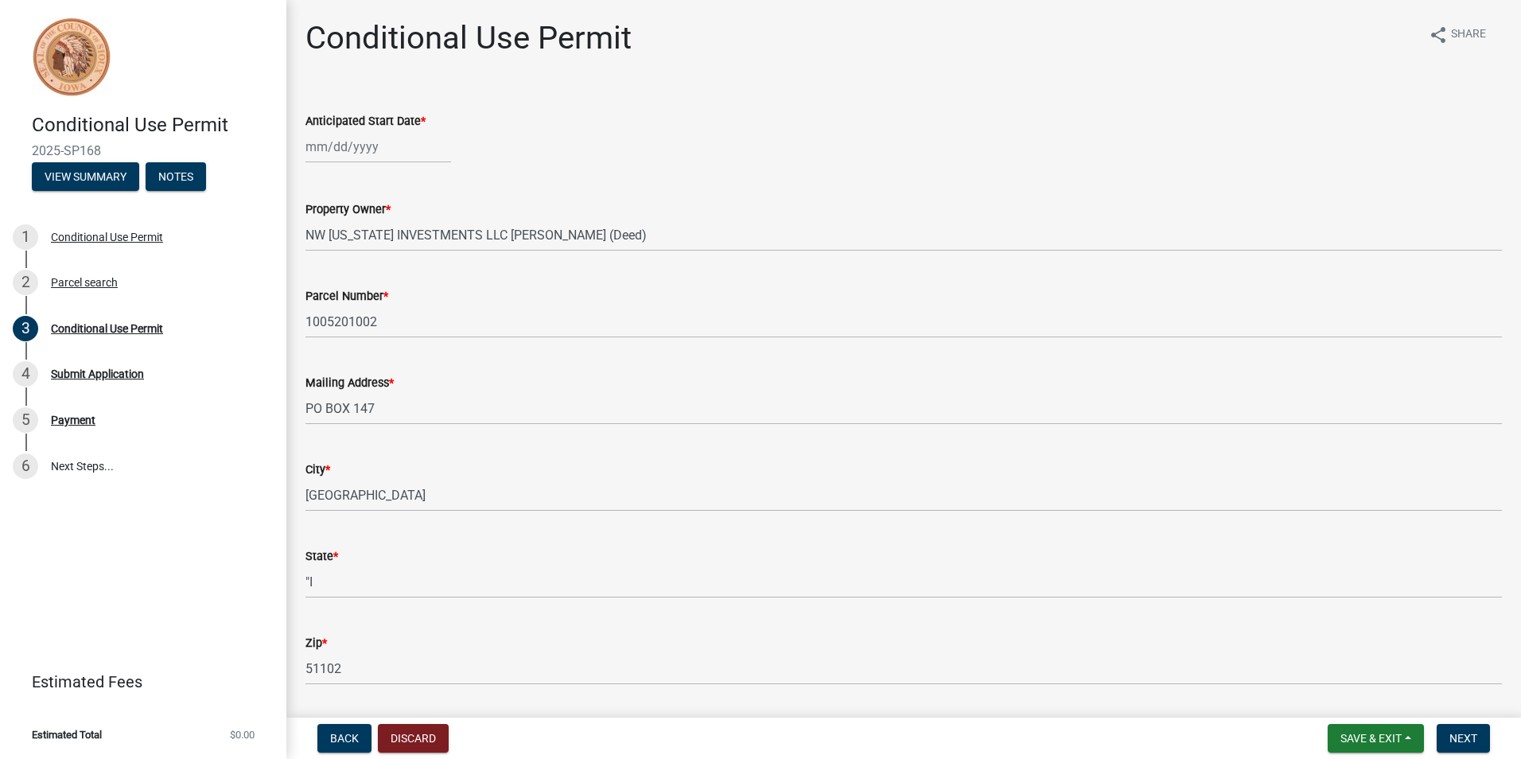
select select "10"
select select "2025"
click at [327, 144] on div "Jan Feb Mar Apr May Jun Jul Aug Sep Oct Nov Dec 1525 1526 1527 1528 1529 1530 1…" at bounding box center [378, 146] width 146 height 33
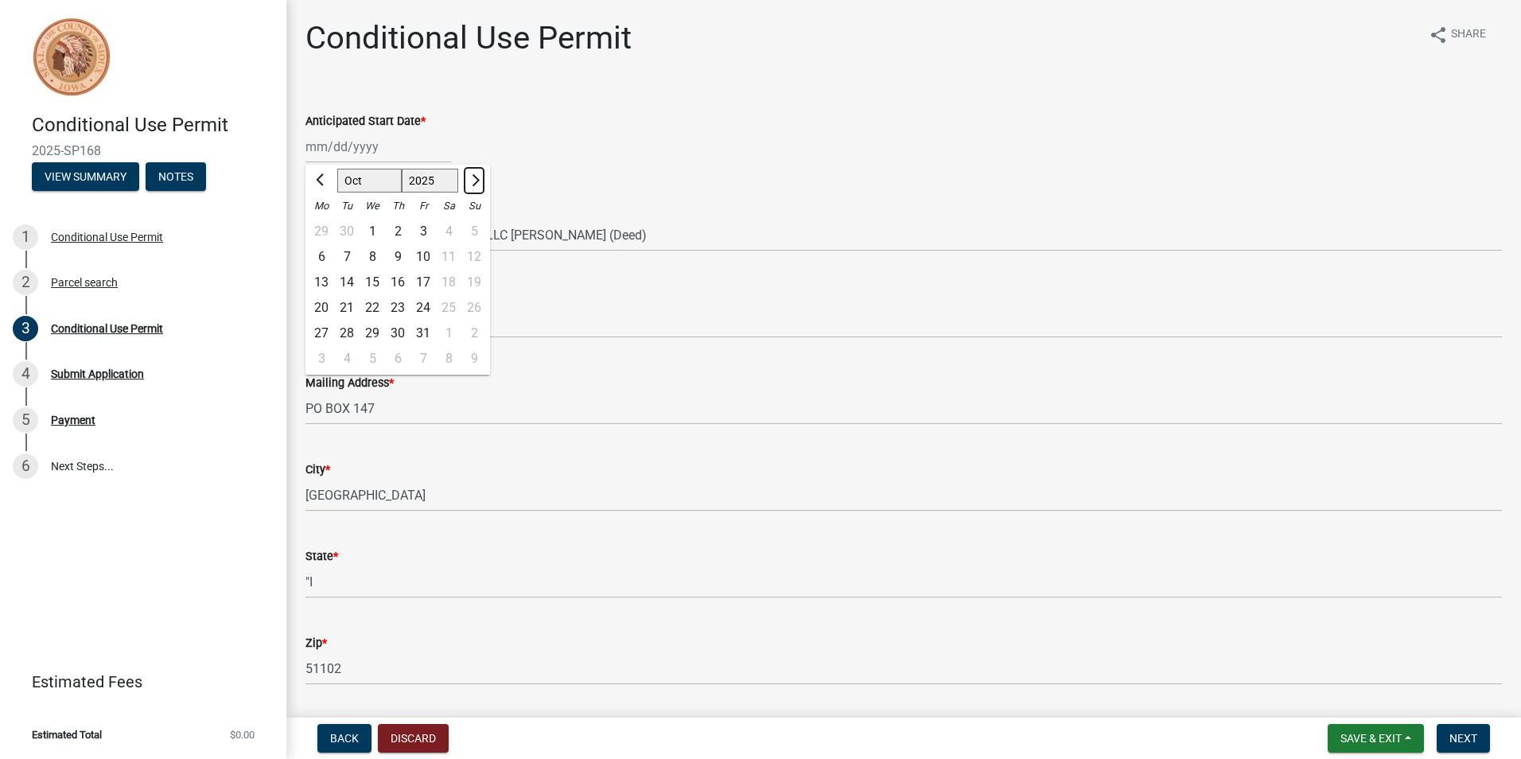
click at [478, 181] on button "Next month" at bounding box center [473, 180] width 19 height 25
select select "11"
click at [343, 282] on div "11" at bounding box center [346, 282] width 25 height 25
type input "11/11/2025"
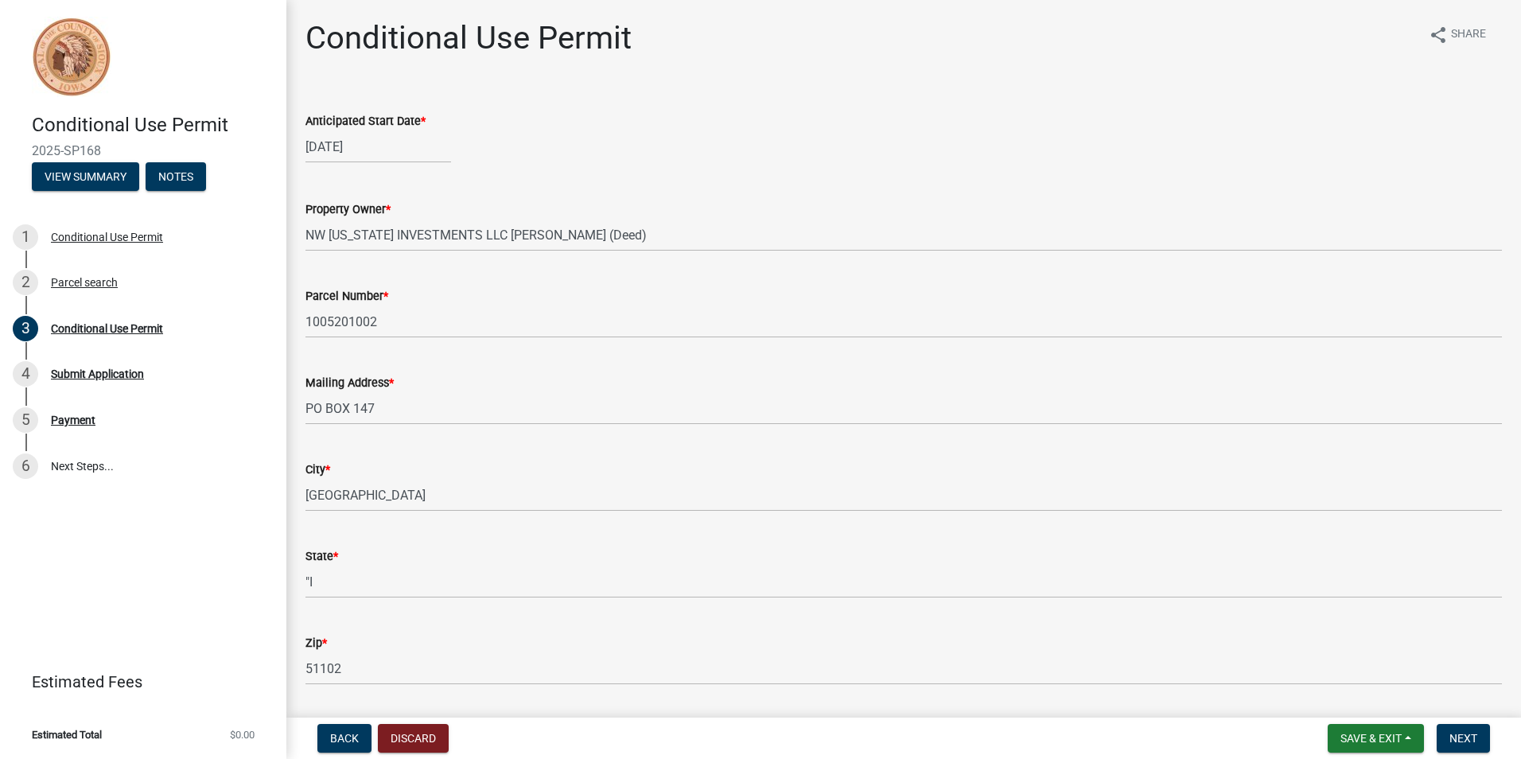
click at [380, 149] on div "11/11/2025" at bounding box center [378, 146] width 146 height 33
select select "11"
select select "2025"
click at [503, 128] on div "Anticipated Start Date *" at bounding box center [903, 120] width 1196 height 19
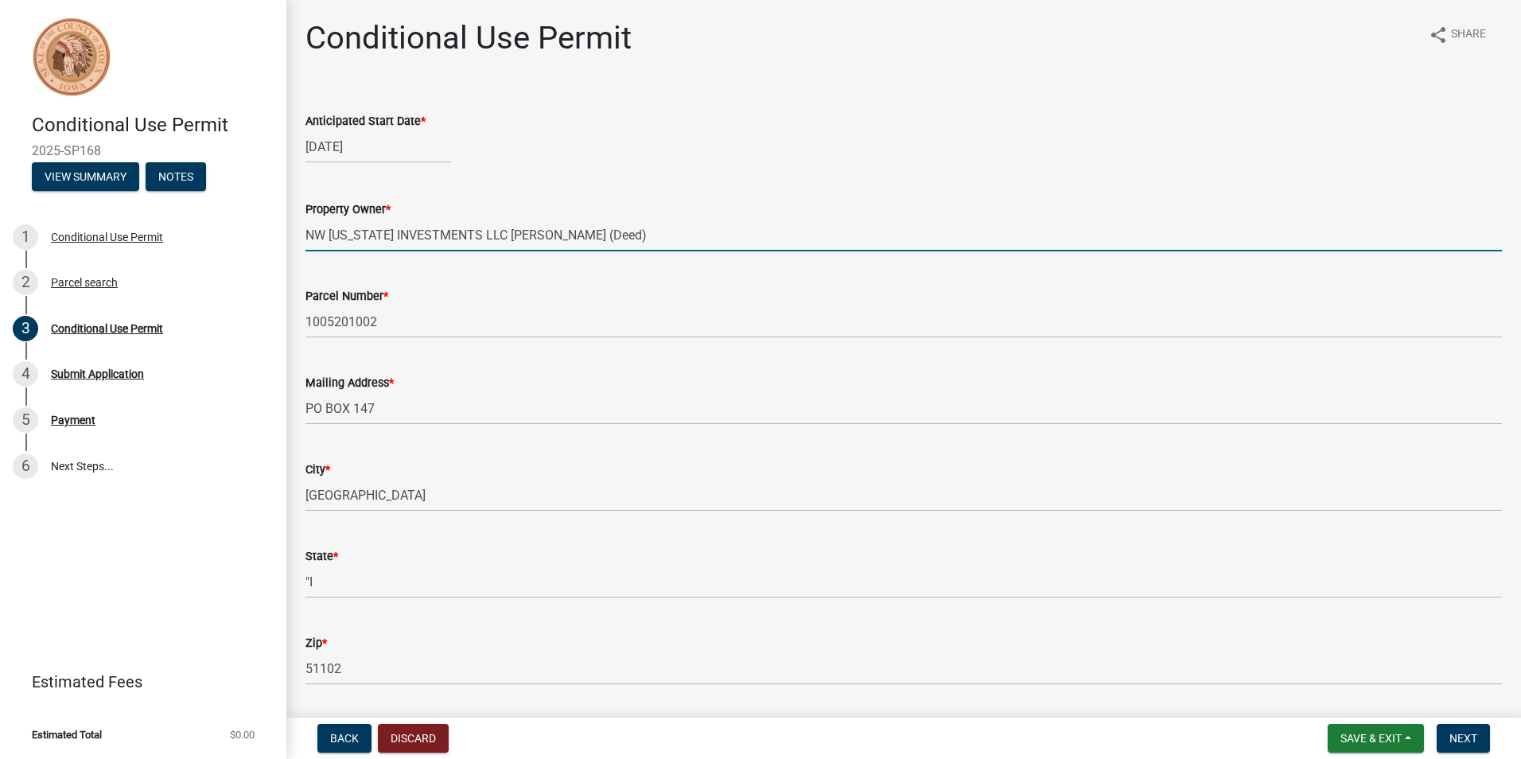
click at [588, 238] on input "NW [US_STATE] INVESTMENTS LLC [PERSON_NAME] (Deed)" at bounding box center [903, 235] width 1196 height 33
click at [645, 236] on input "NW [US_STATE] INVESTMENTS LLC [PERSON_NAME] (Deed)" at bounding box center [903, 235] width 1196 height 33
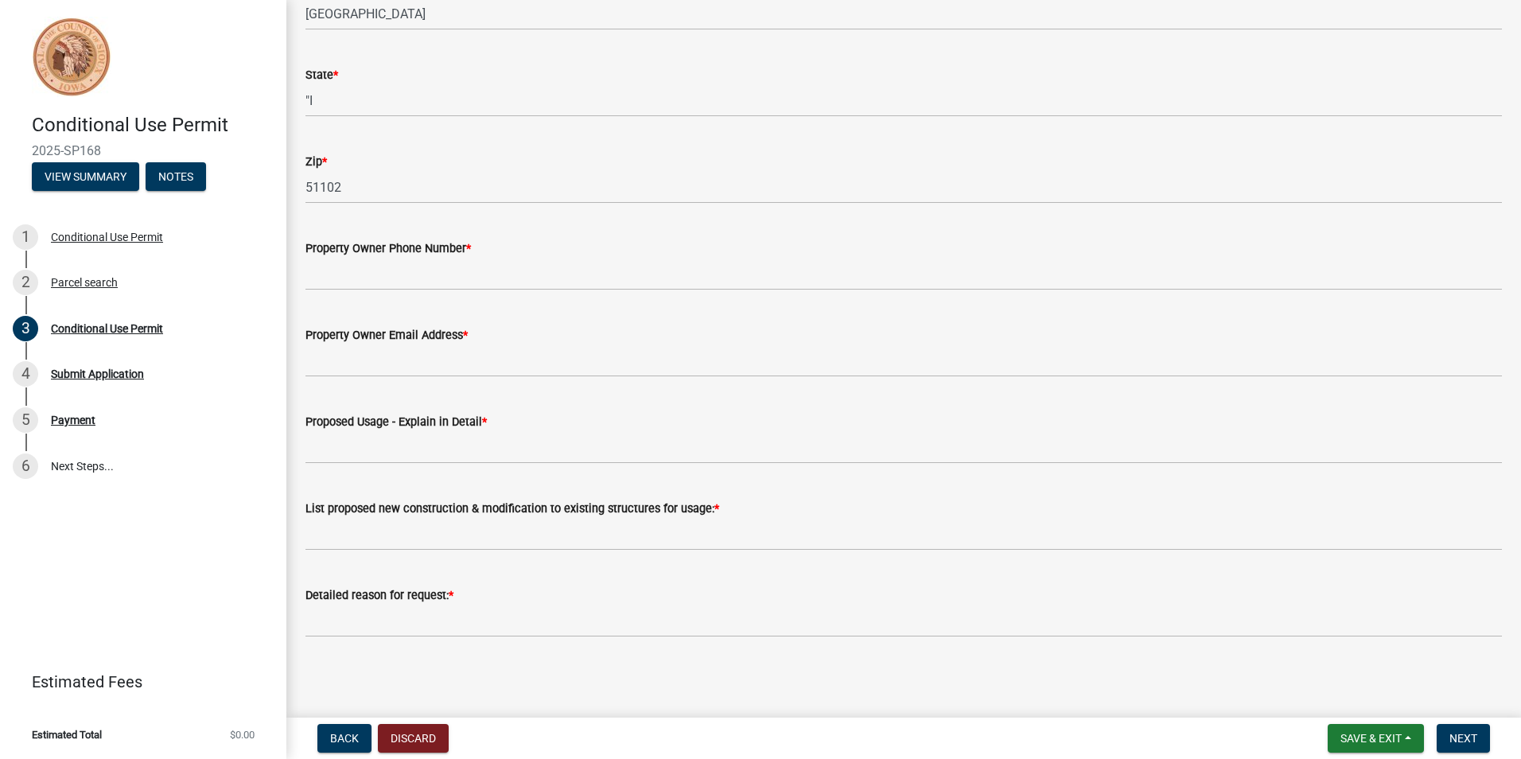
scroll to position [482, 0]
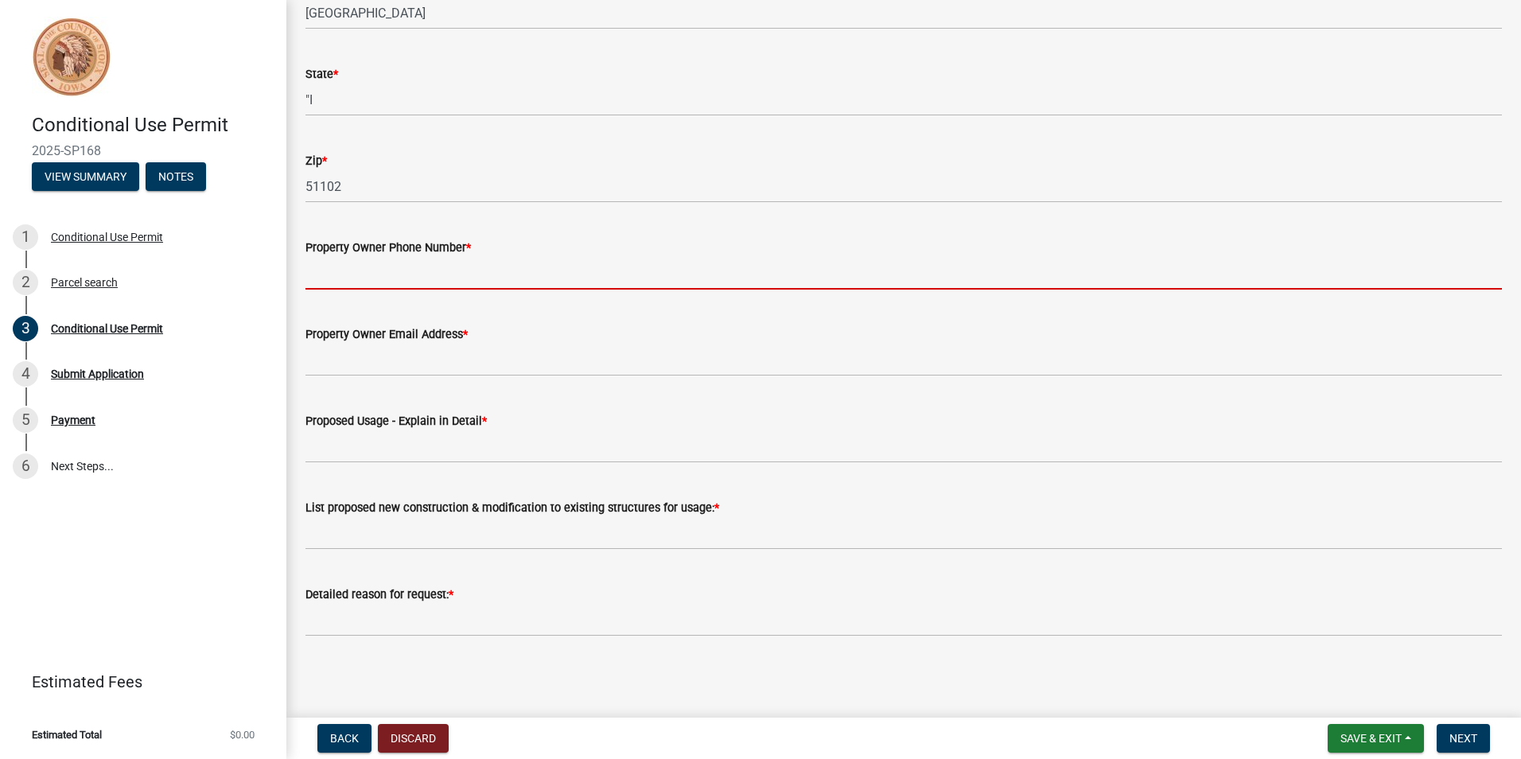
click at [430, 274] on input "Property Owner Phone Number *" at bounding box center [903, 273] width 1196 height 33
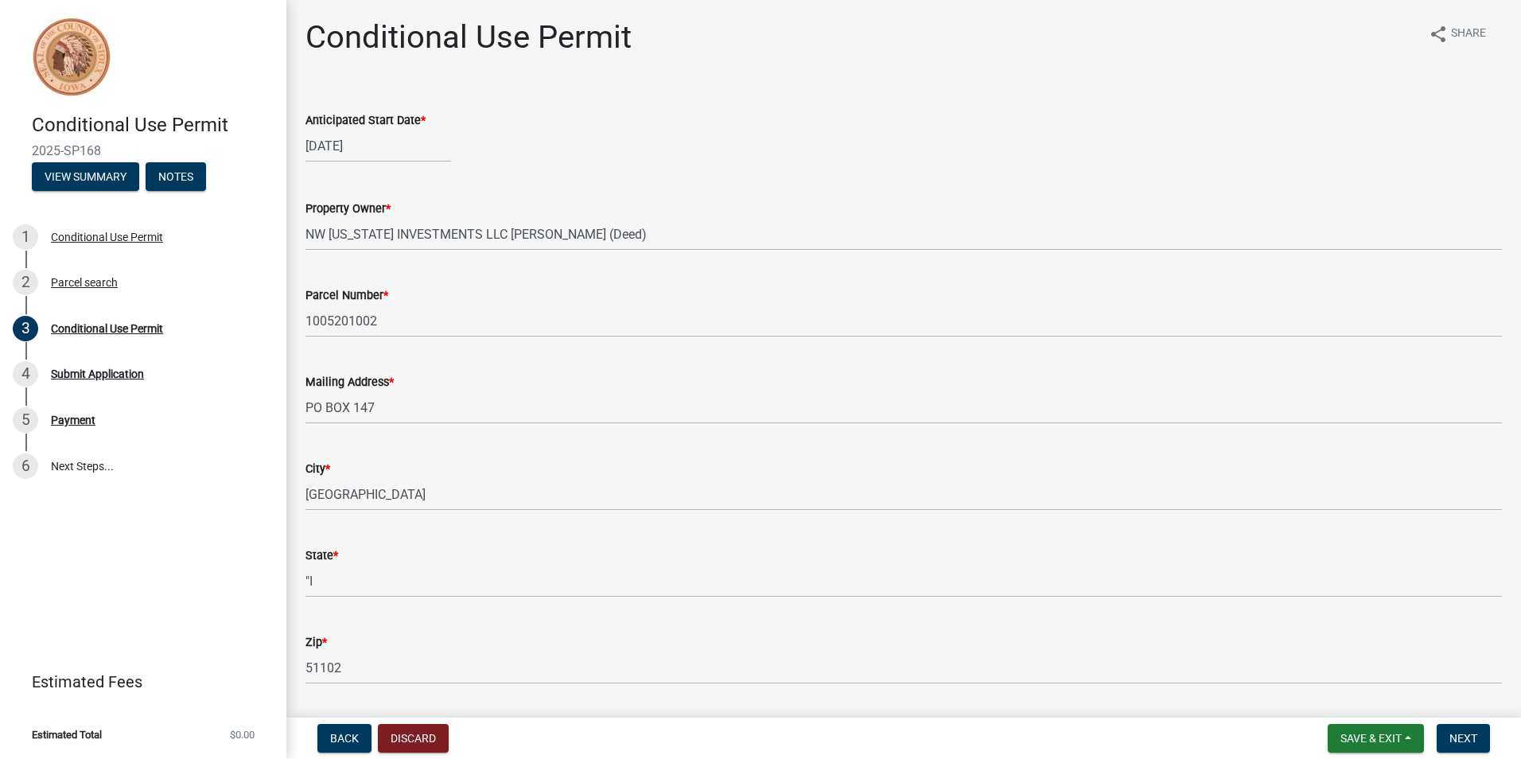
scroll to position [0, 0]
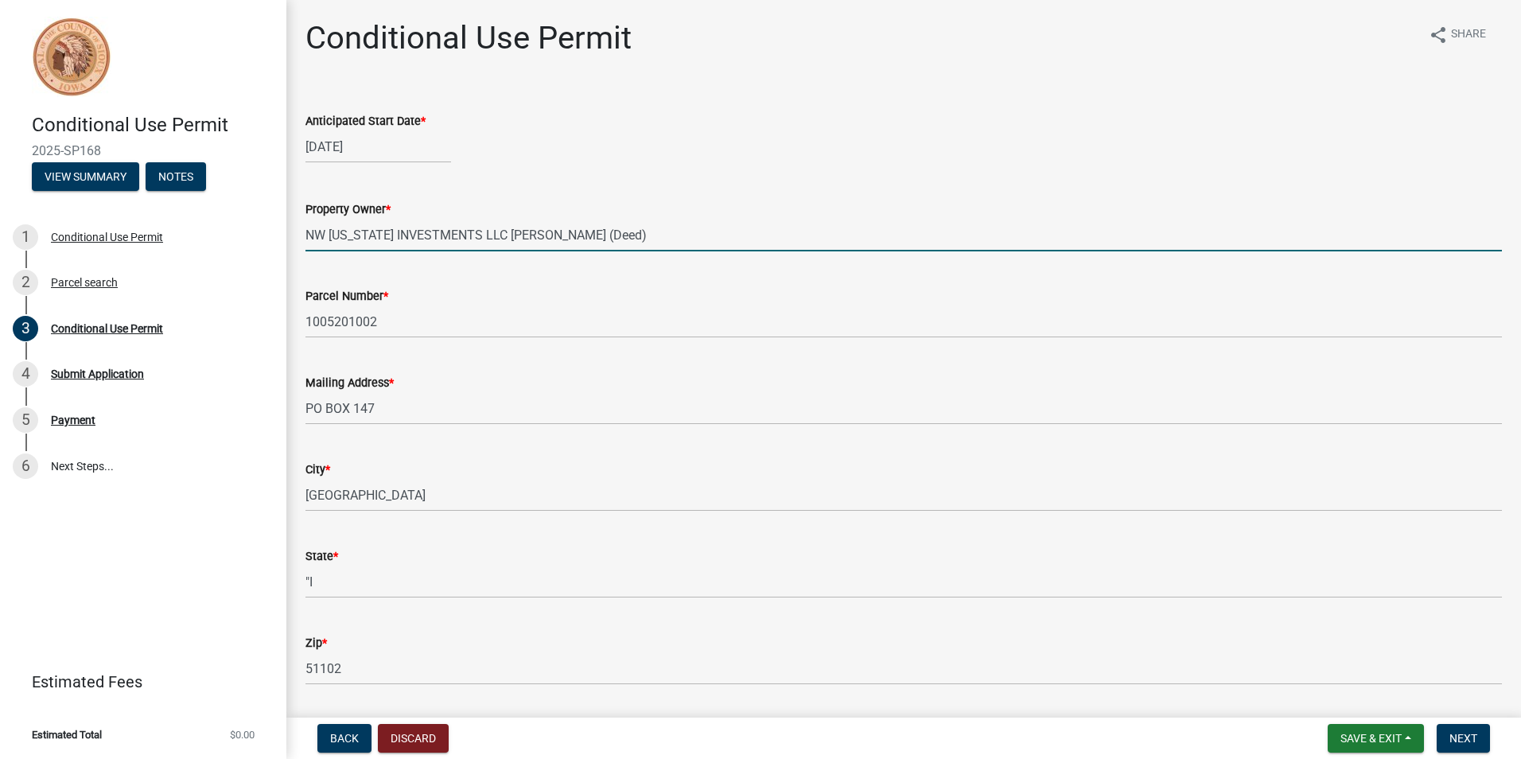
click at [498, 230] on input "NW [US_STATE] INVESTMENTS LLC [PERSON_NAME] (Deed)" at bounding box center [903, 235] width 1196 height 33
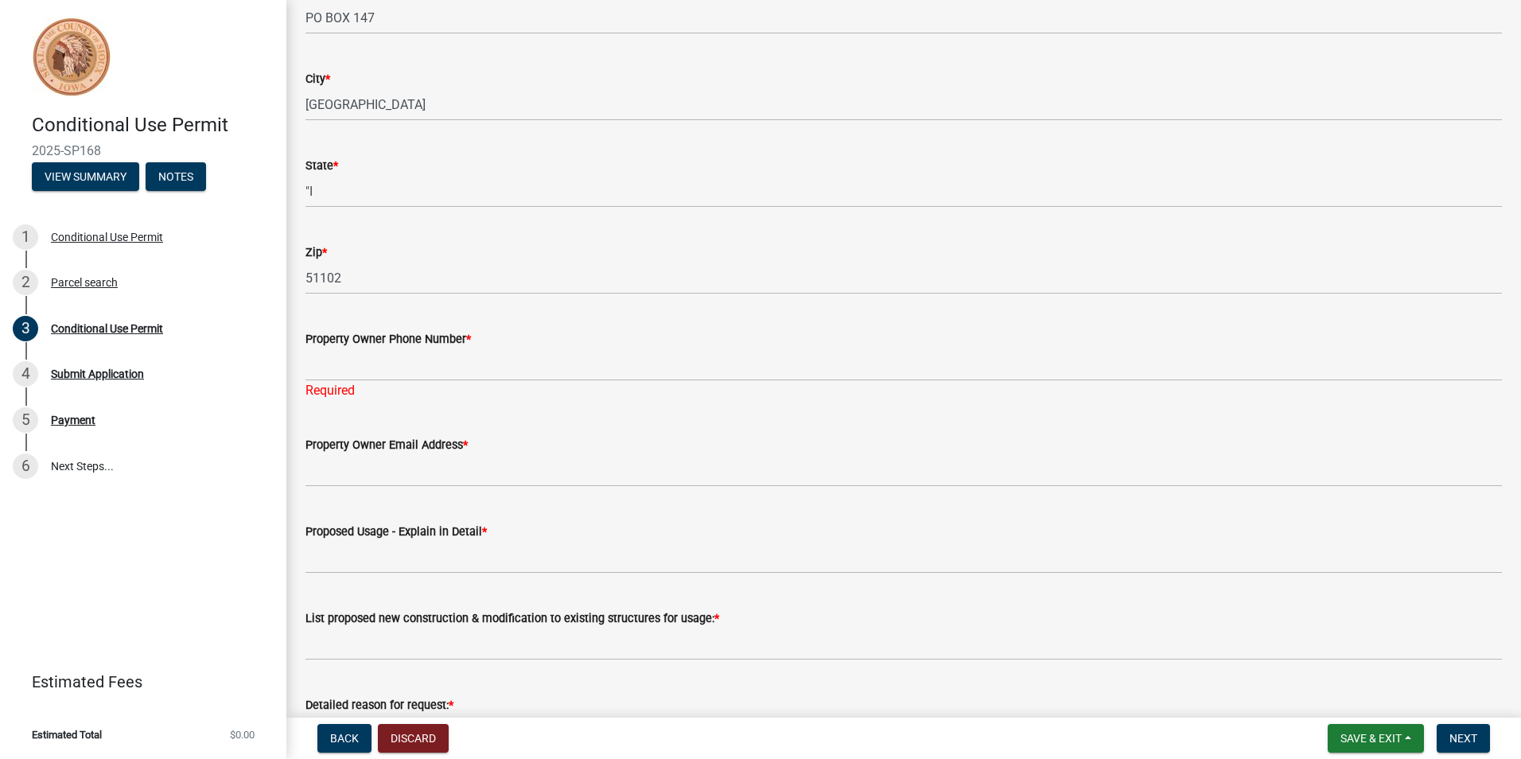
scroll to position [398, 0]
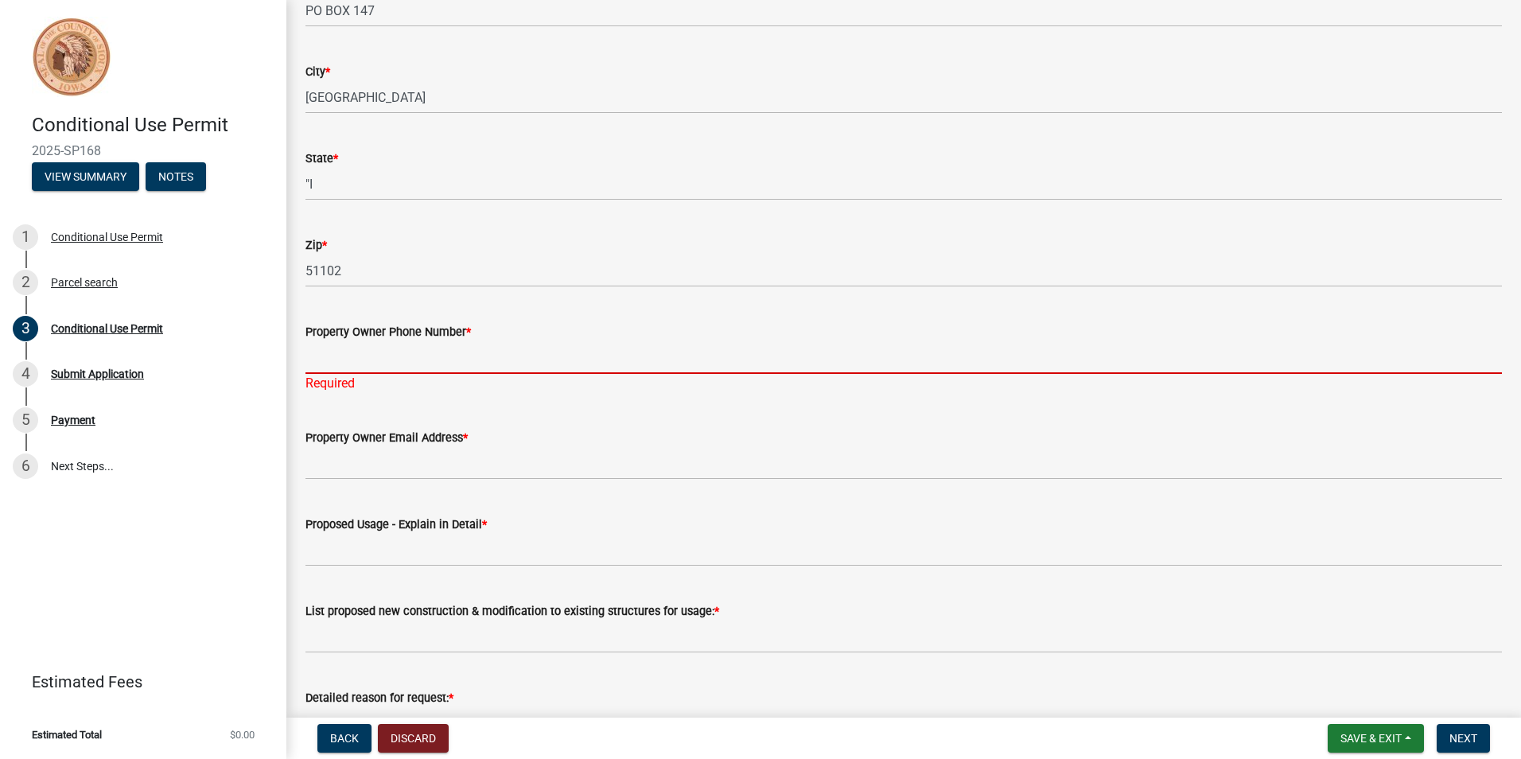
click at [413, 356] on input "Property Owner Phone Number *" at bounding box center [903, 357] width 1196 height 33
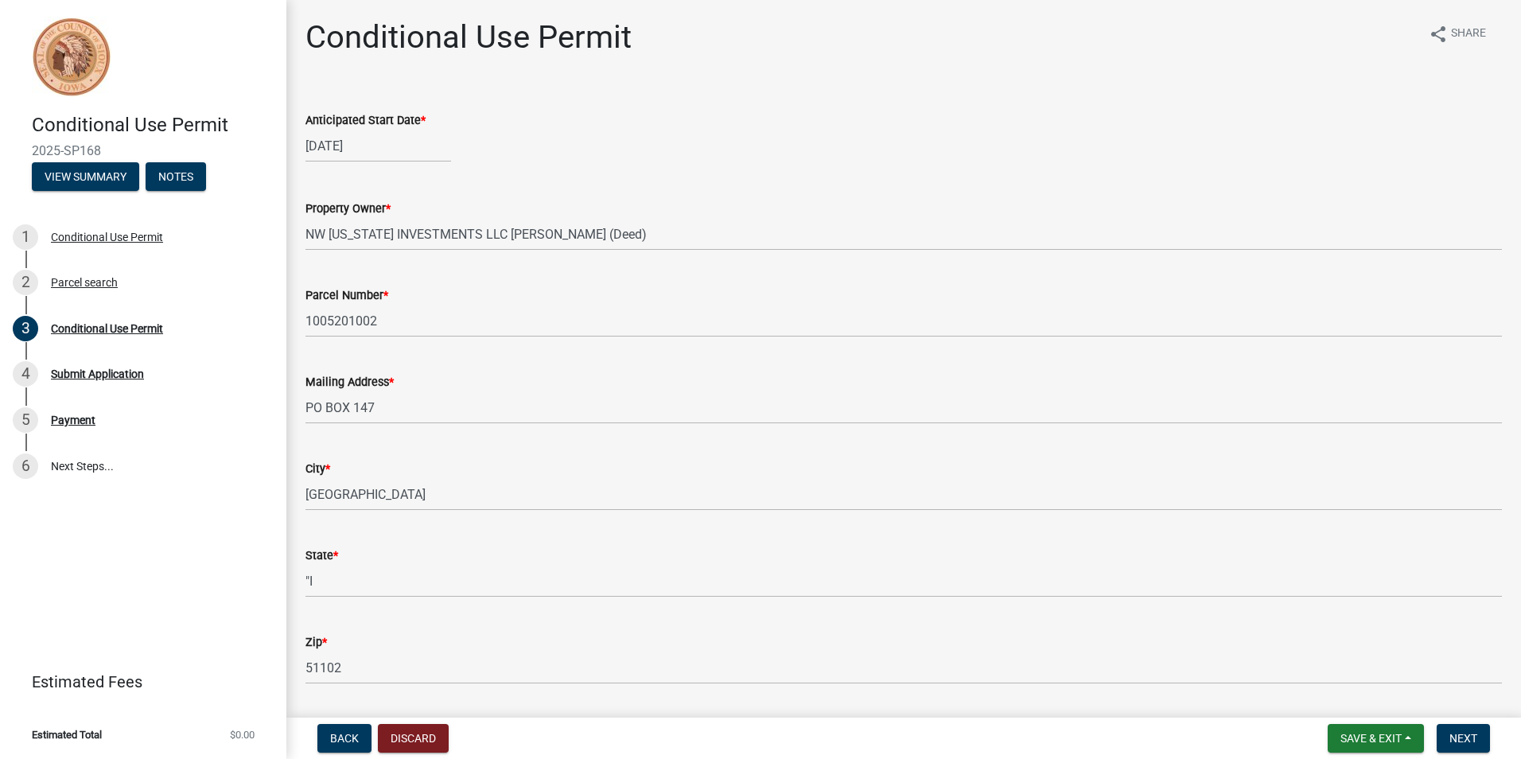
scroll to position [0, 0]
